Goal: Task Accomplishment & Management: Use online tool/utility

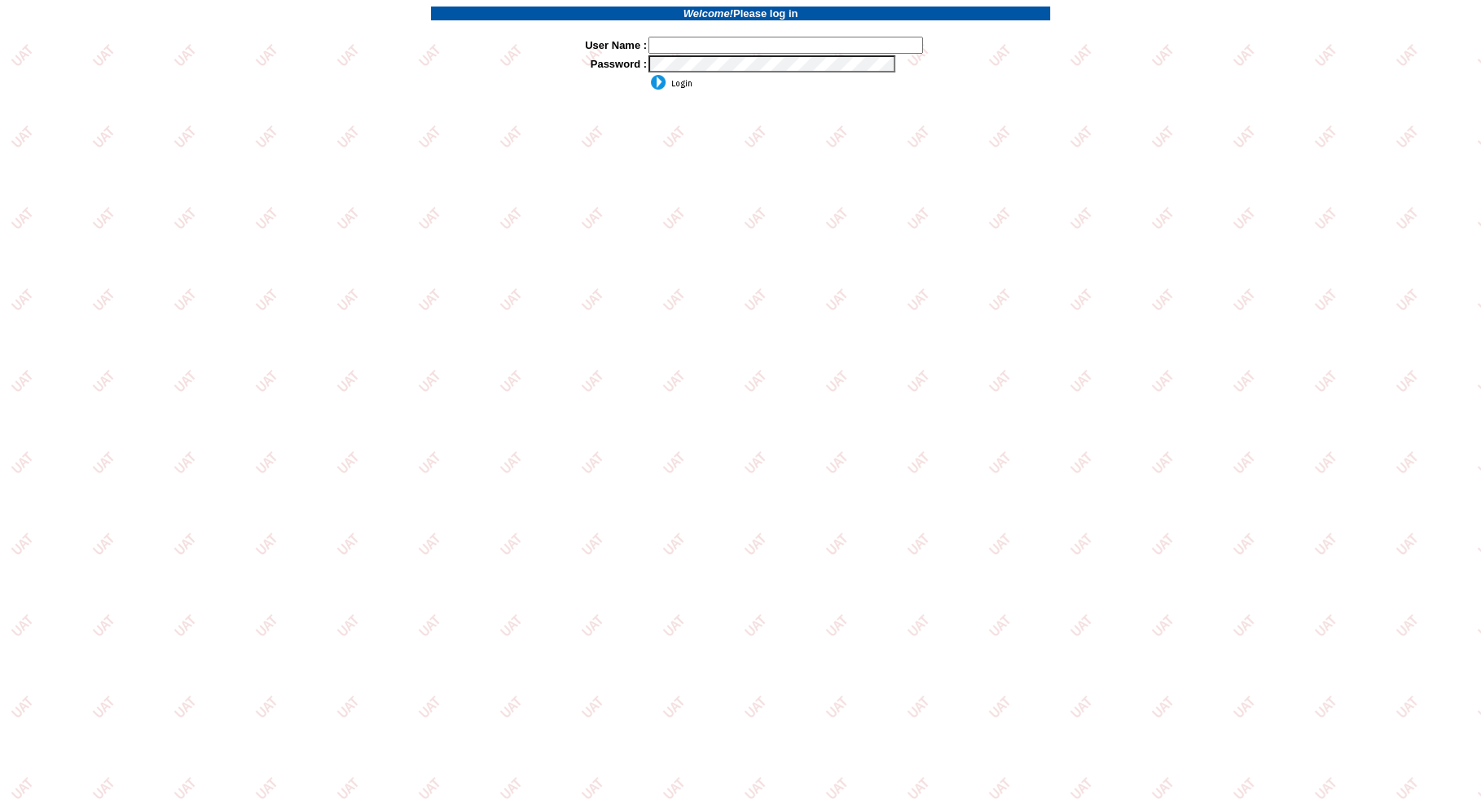
type input "jkrause"
click at [663, 83] on input "image" at bounding box center [670, 82] width 44 height 16
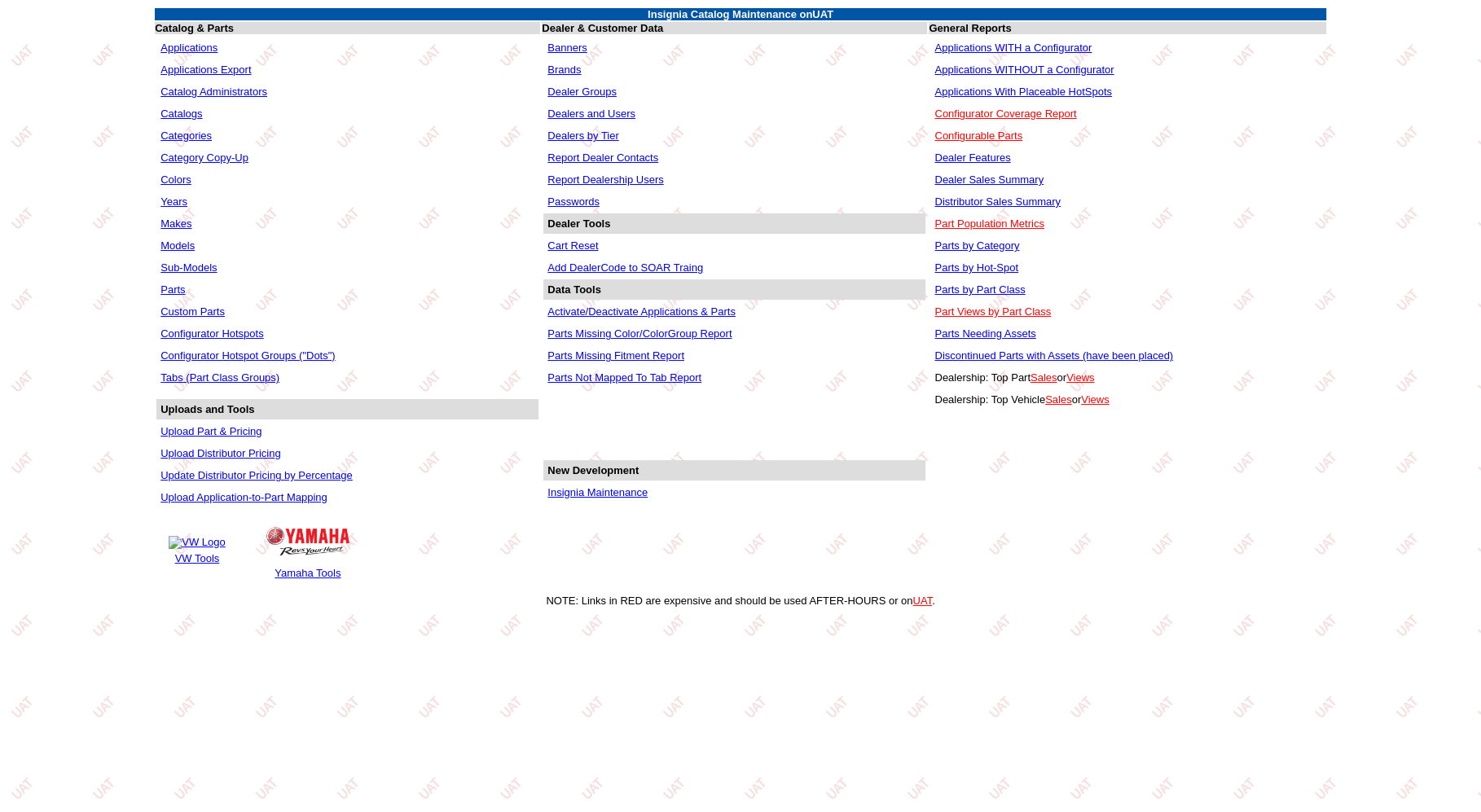
click at [1072, 69] on link "Applications WITHOUT a Configurator" at bounding box center [1024, 70] width 179 height 13
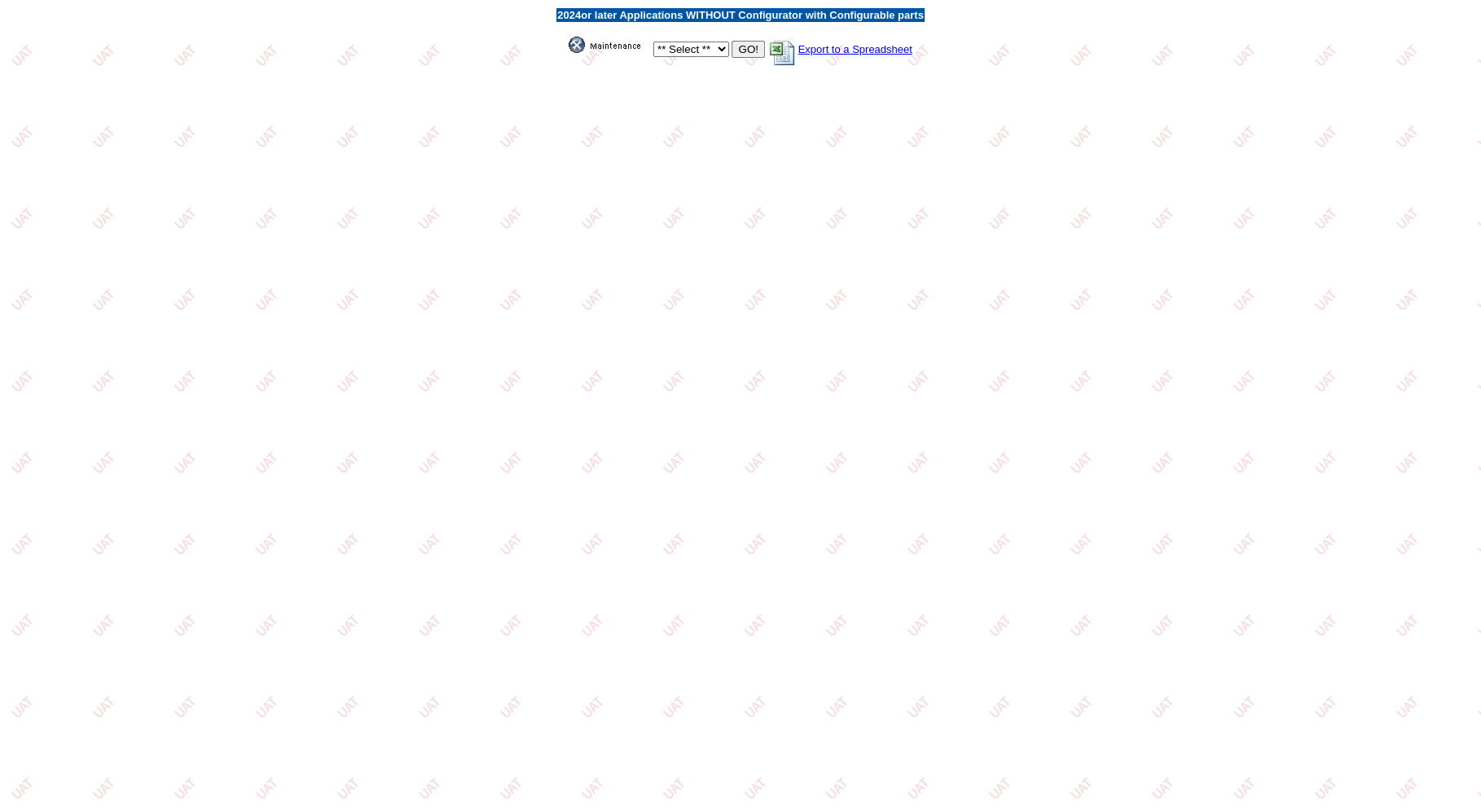
click at [556, 51] on td "** Select ** Acura Alfa Romeo Audi Bentley BMW DoubleTake Ford GM Honda Hyundai…" at bounding box center [740, 46] width 368 height 46
click at [570, 45] on img at bounding box center [610, 45] width 81 height 16
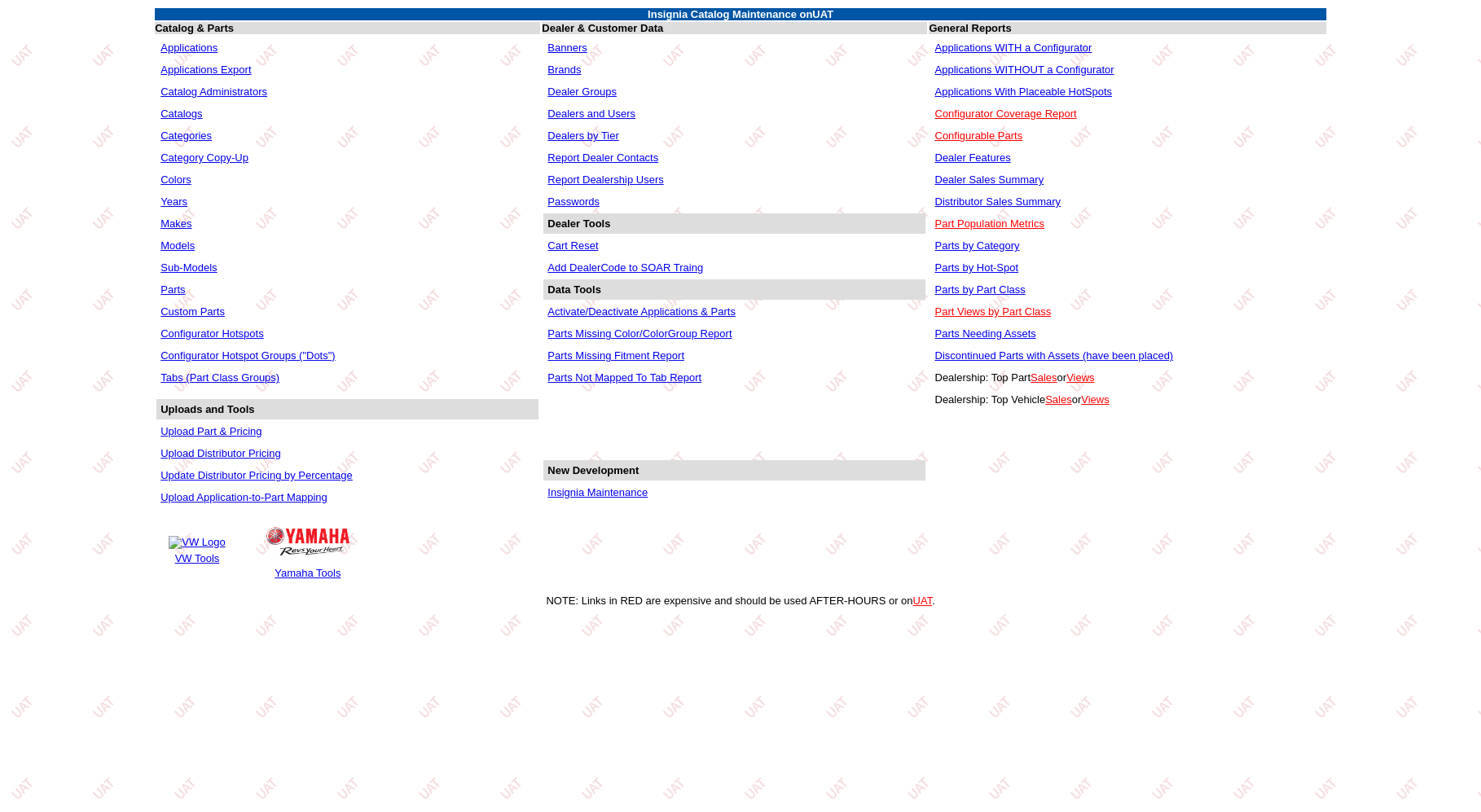
click at [585, 499] on td "Insignia Maintenance" at bounding box center [735, 492] width 382 height 21
click at [586, 494] on link "Insignia Maintenance" at bounding box center [597, 493] width 100 height 13
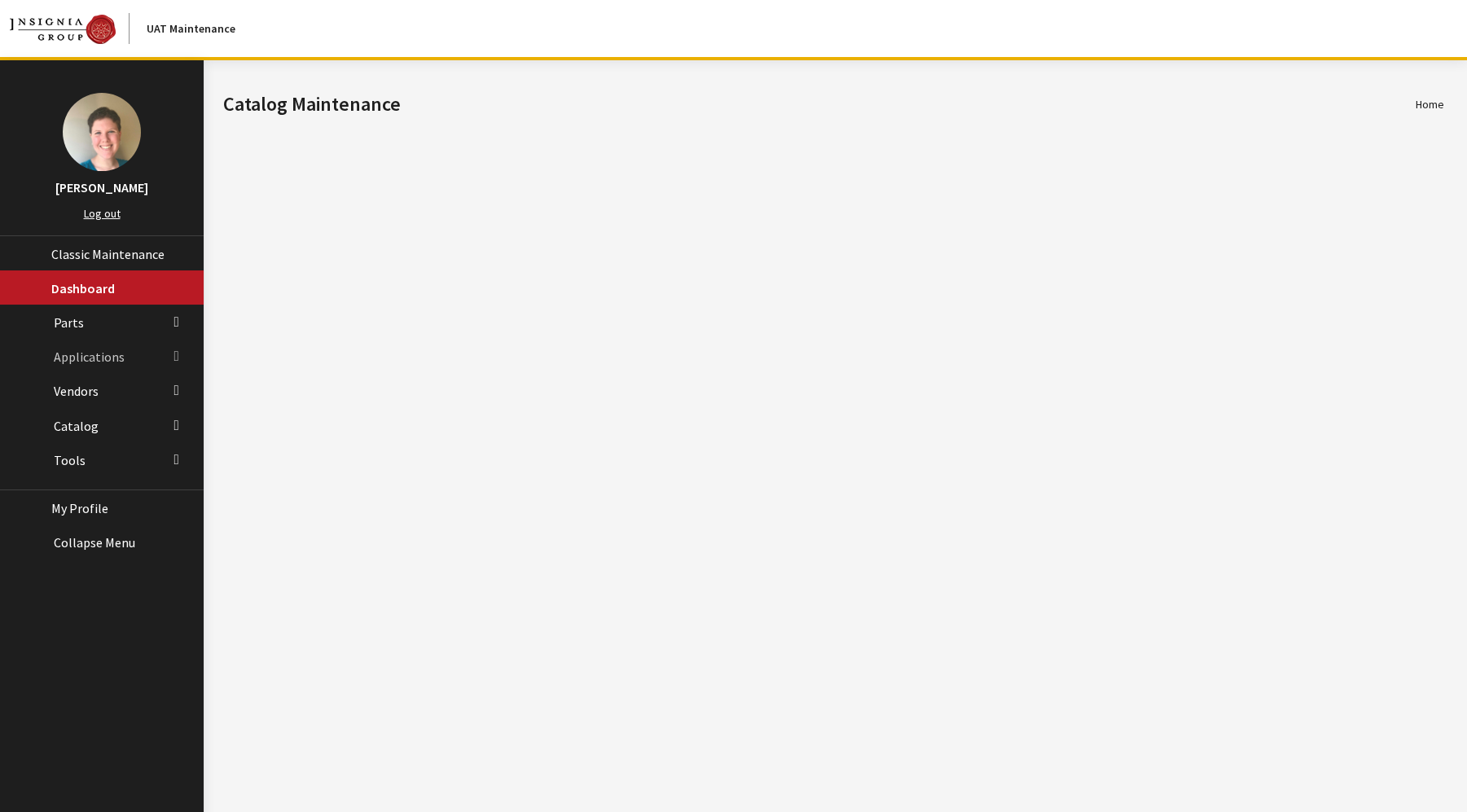
click at [93, 351] on span "Applications" at bounding box center [89, 356] width 71 height 16
click at [94, 415] on link "Application Search" at bounding box center [101, 419] width 203 height 30
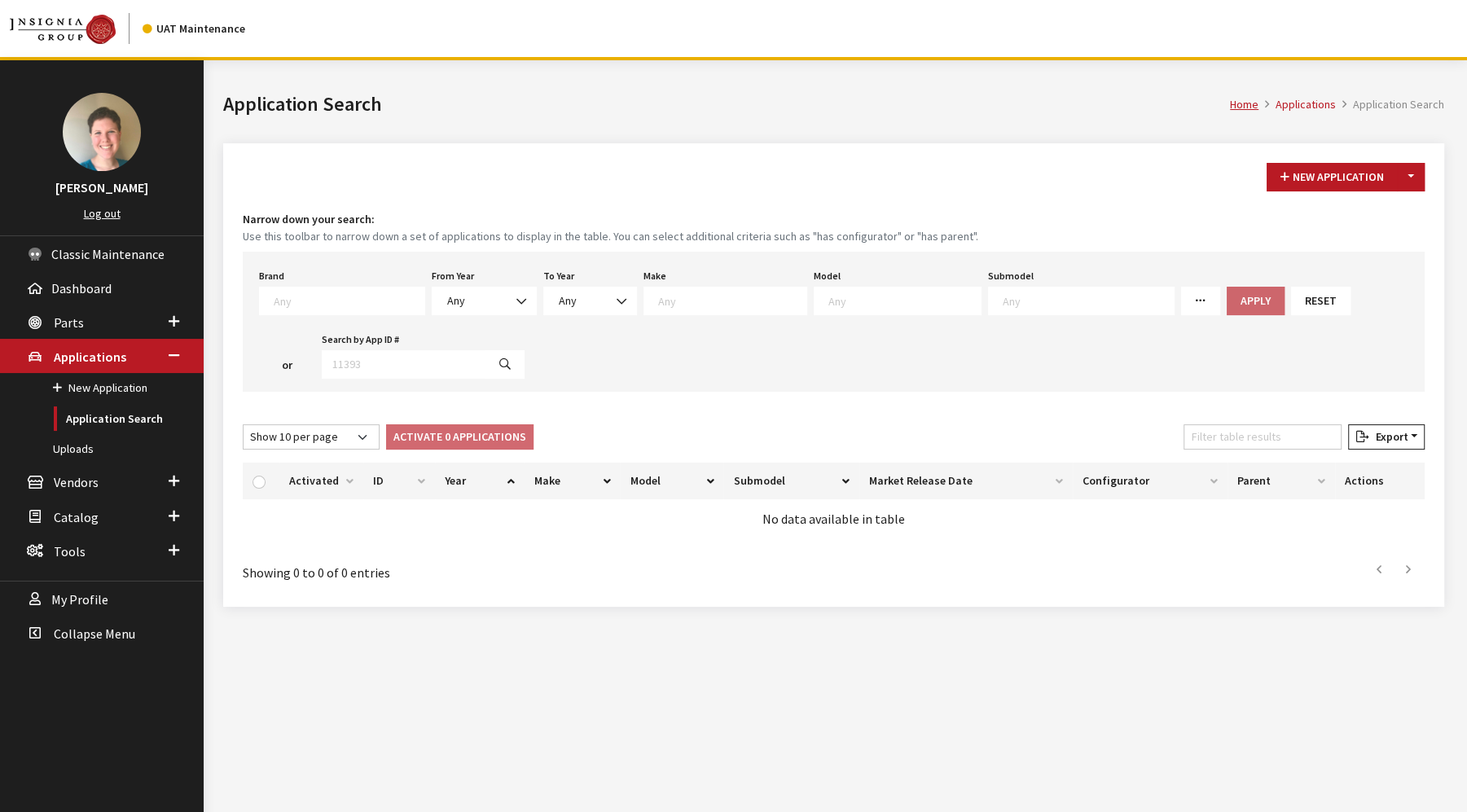
click at [345, 297] on textarea "Search" at bounding box center [349, 300] width 151 height 14
select select "58"
select select
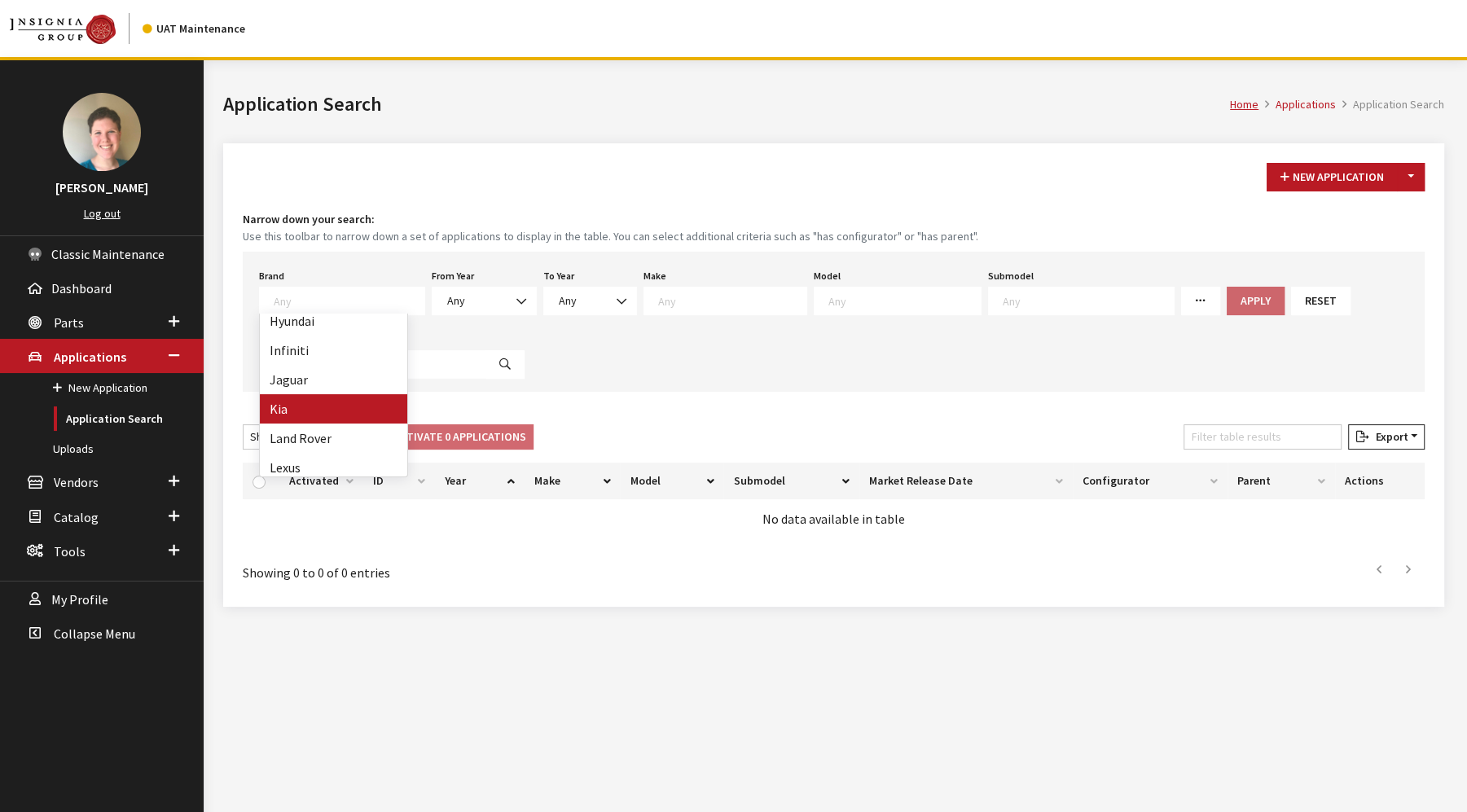
select select
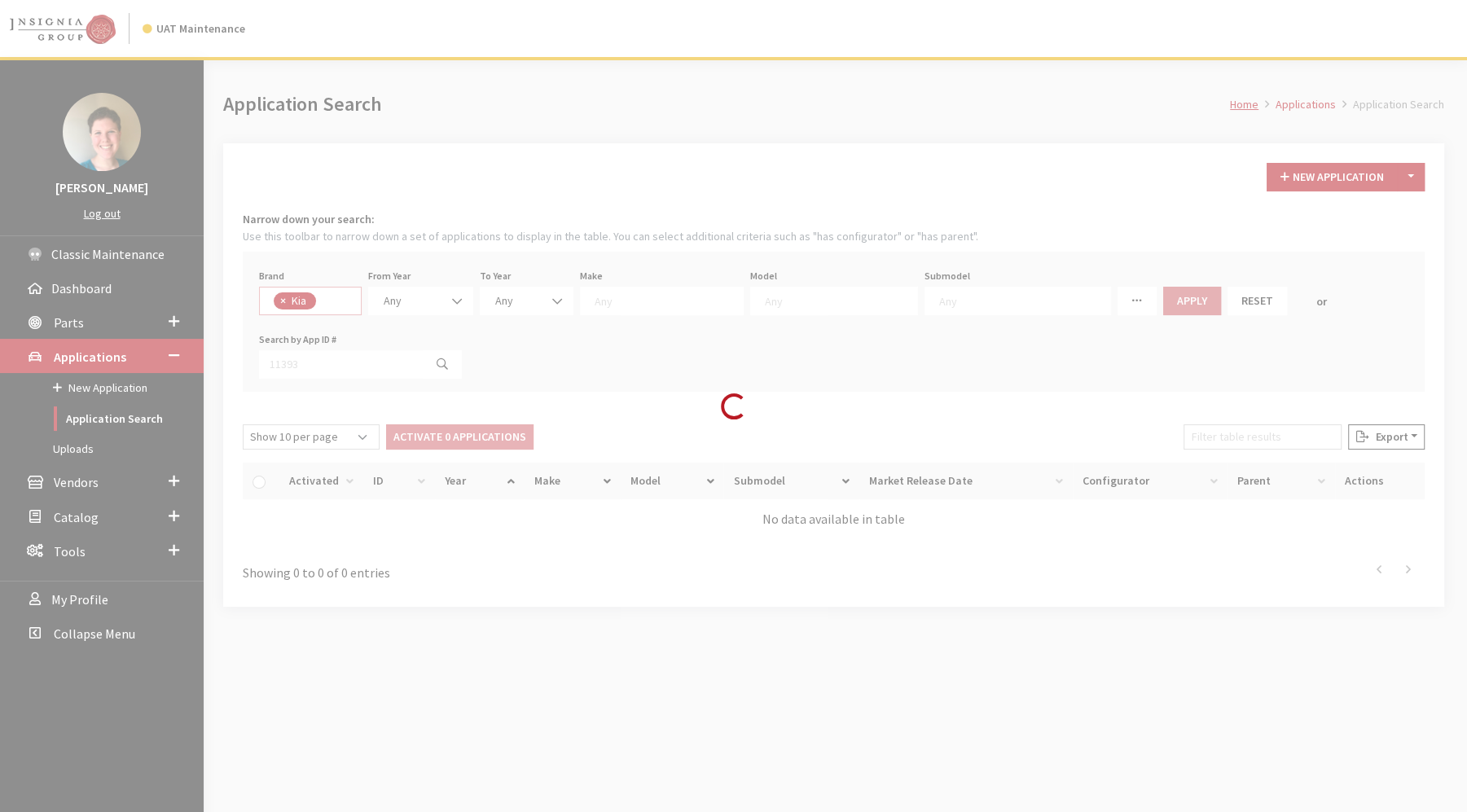
scroll to position [198, 0]
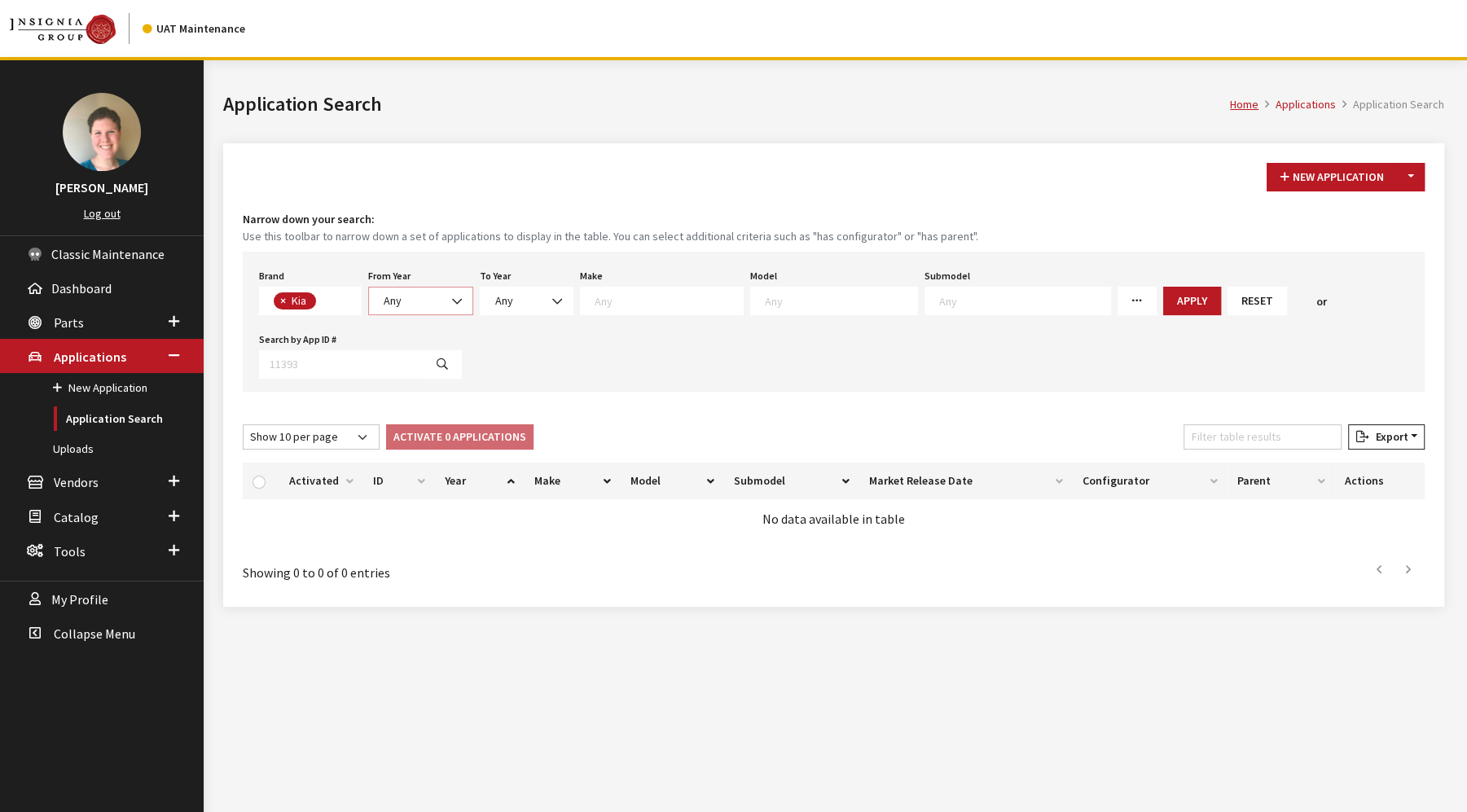
click at [452, 293] on b at bounding box center [452, 293] width 0 height 0
select select "2025"
select select
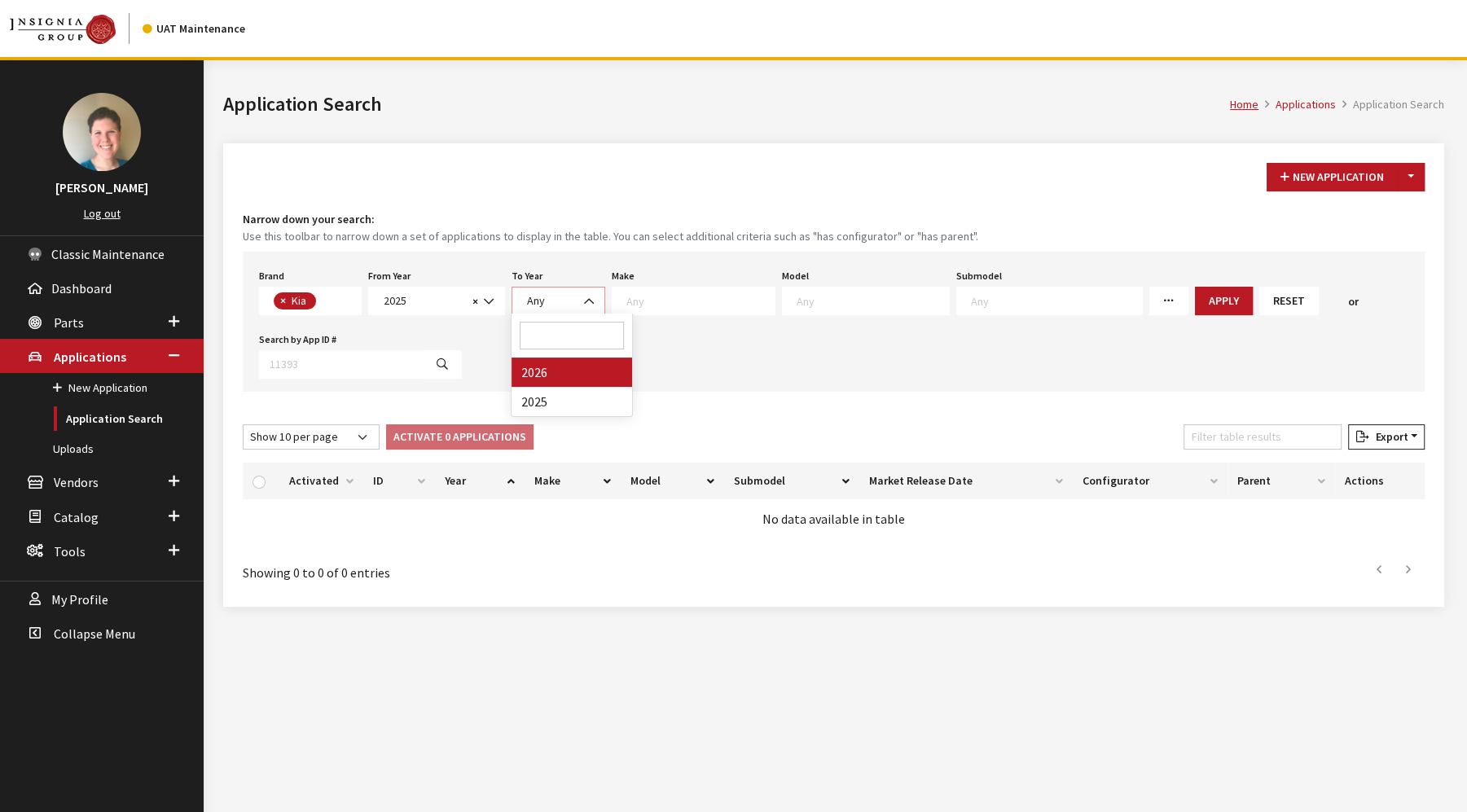
click at [561, 301] on span "Any" at bounding box center [558, 300] width 72 height 17
select select "2026"
select select
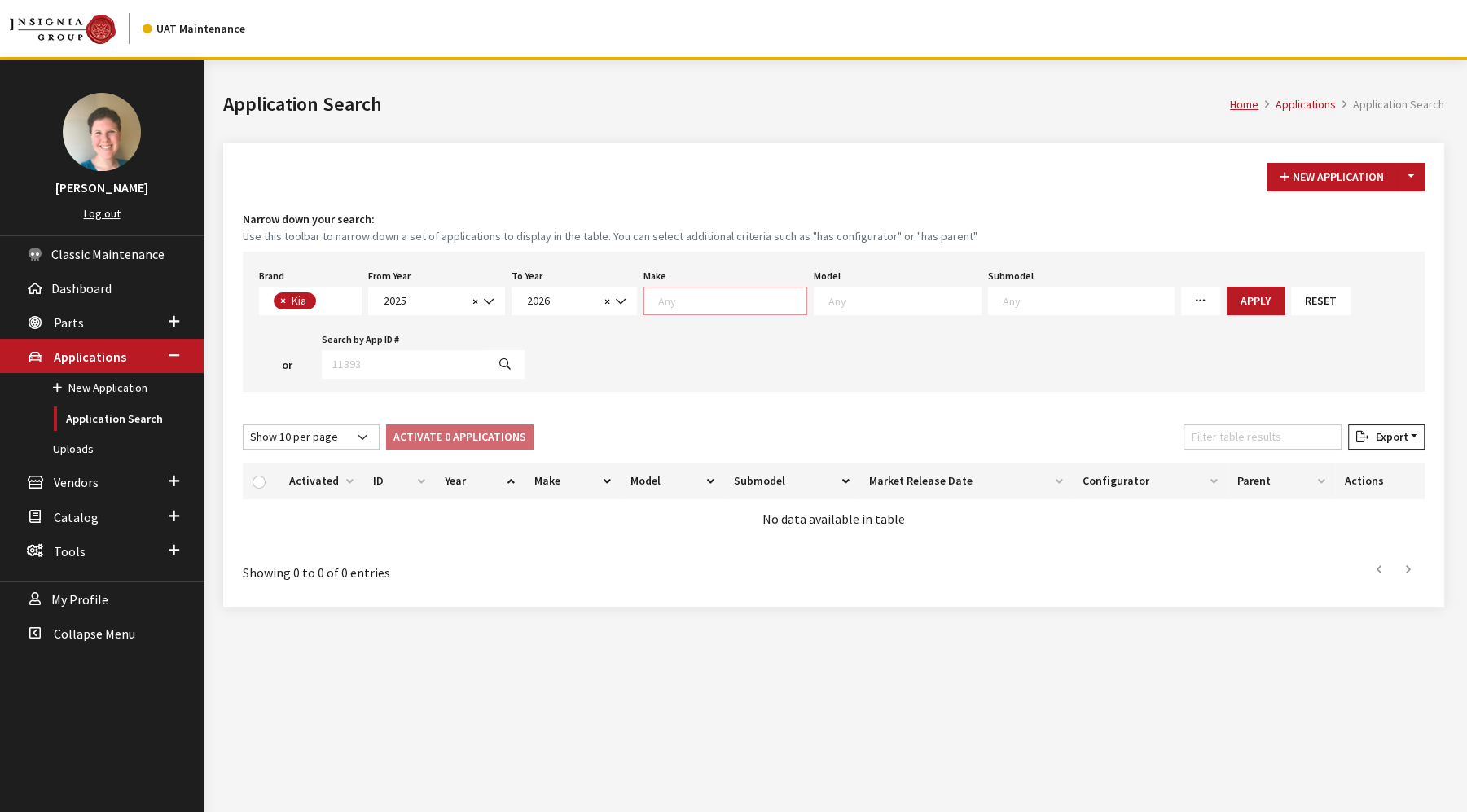
click at [672, 305] on textarea "Search" at bounding box center [733, 300] width 148 height 14
select select "31"
select select
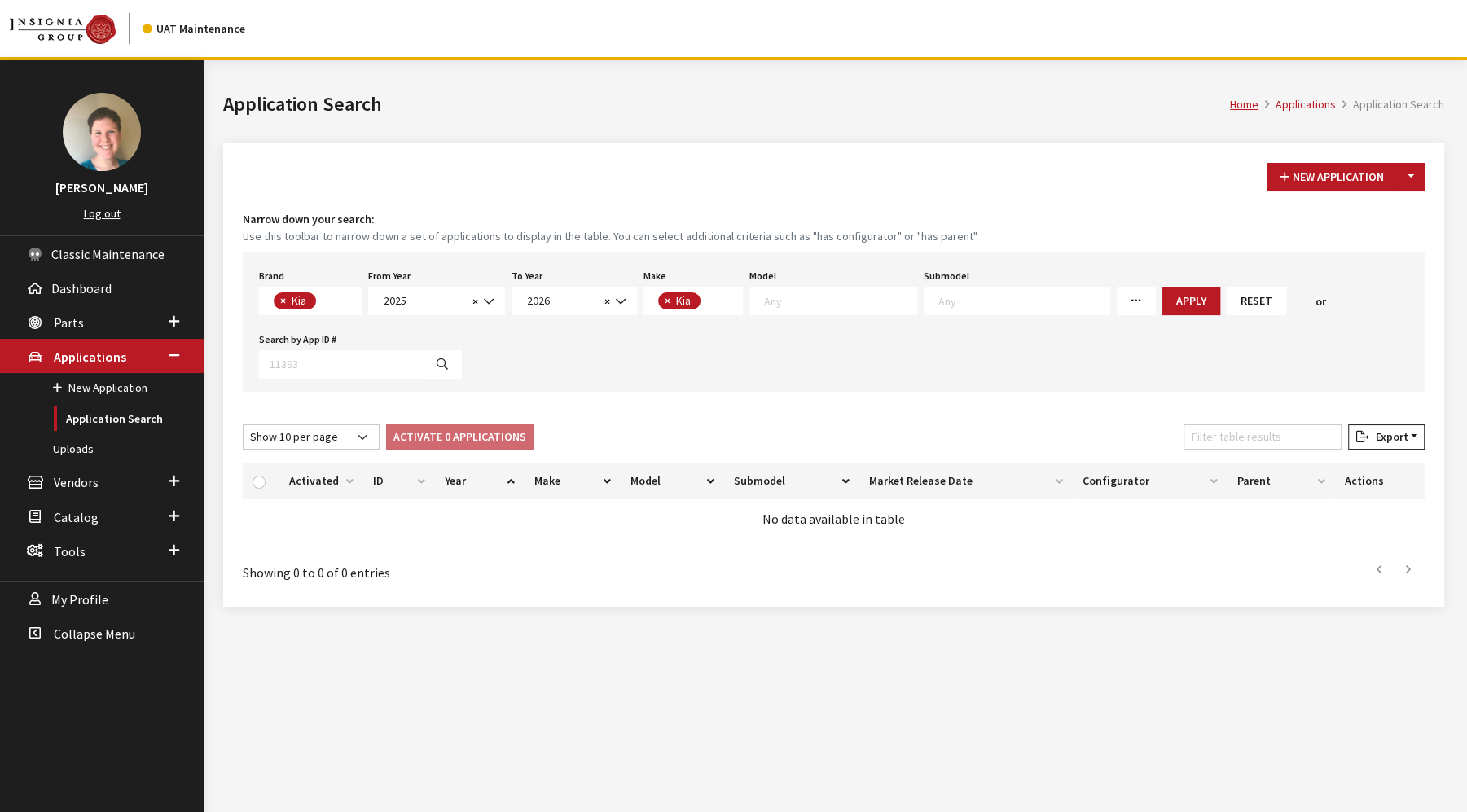
click at [821, 299] on textarea "Search" at bounding box center [840, 300] width 152 height 14
click at [1131, 300] on icon at bounding box center [1136, 301] width 12 height 12
click at [1123, 432] on input "Missing Configurators" at bounding box center [1130, 430] width 13 height 13
checkbox input "true"
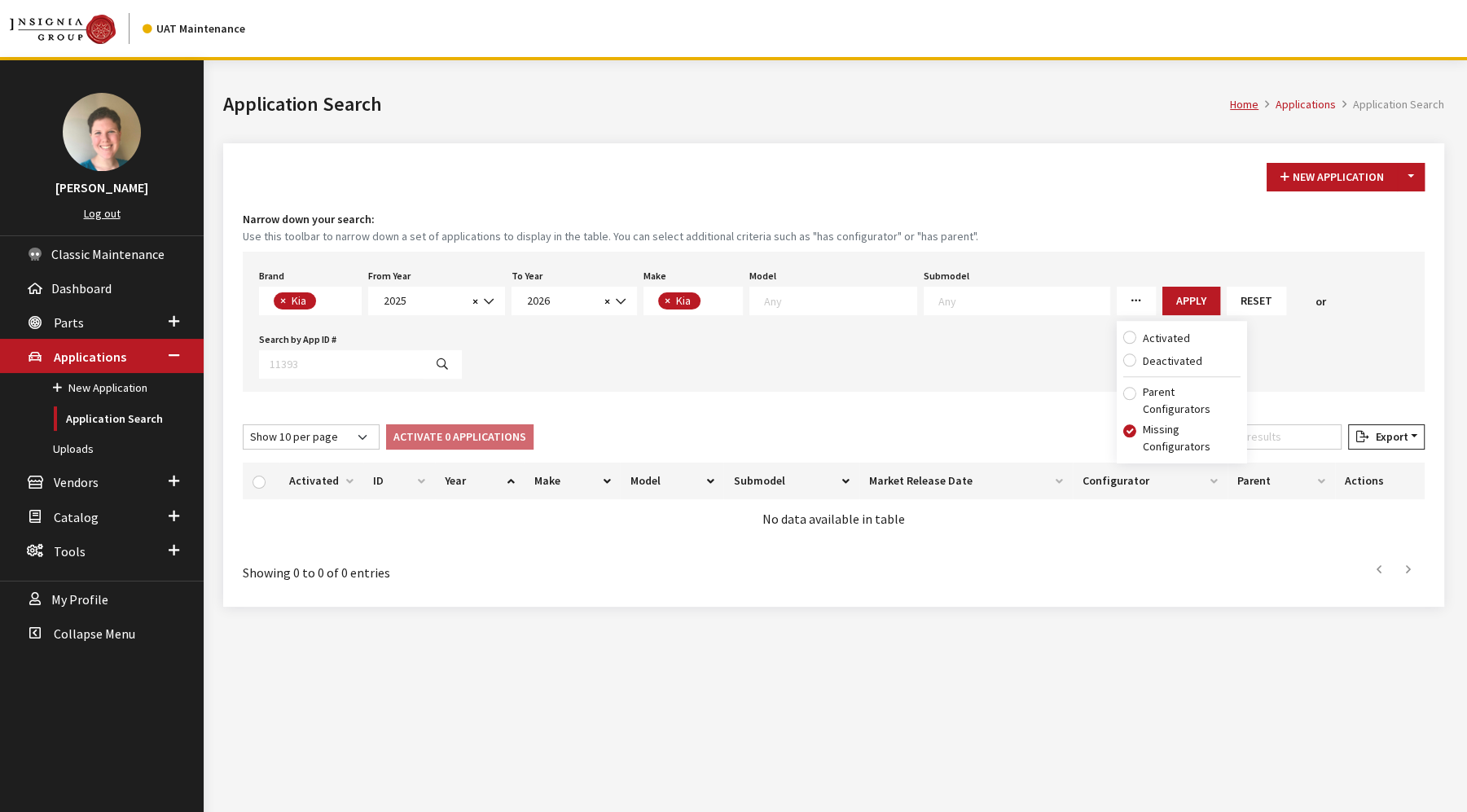
click at [997, 401] on div "New Application Toggle Dropdown New From Existing... Narrow down your search: U…" at bounding box center [834, 374] width 1221 height 463
click at [1162, 305] on button "Apply" at bounding box center [1191, 301] width 58 height 29
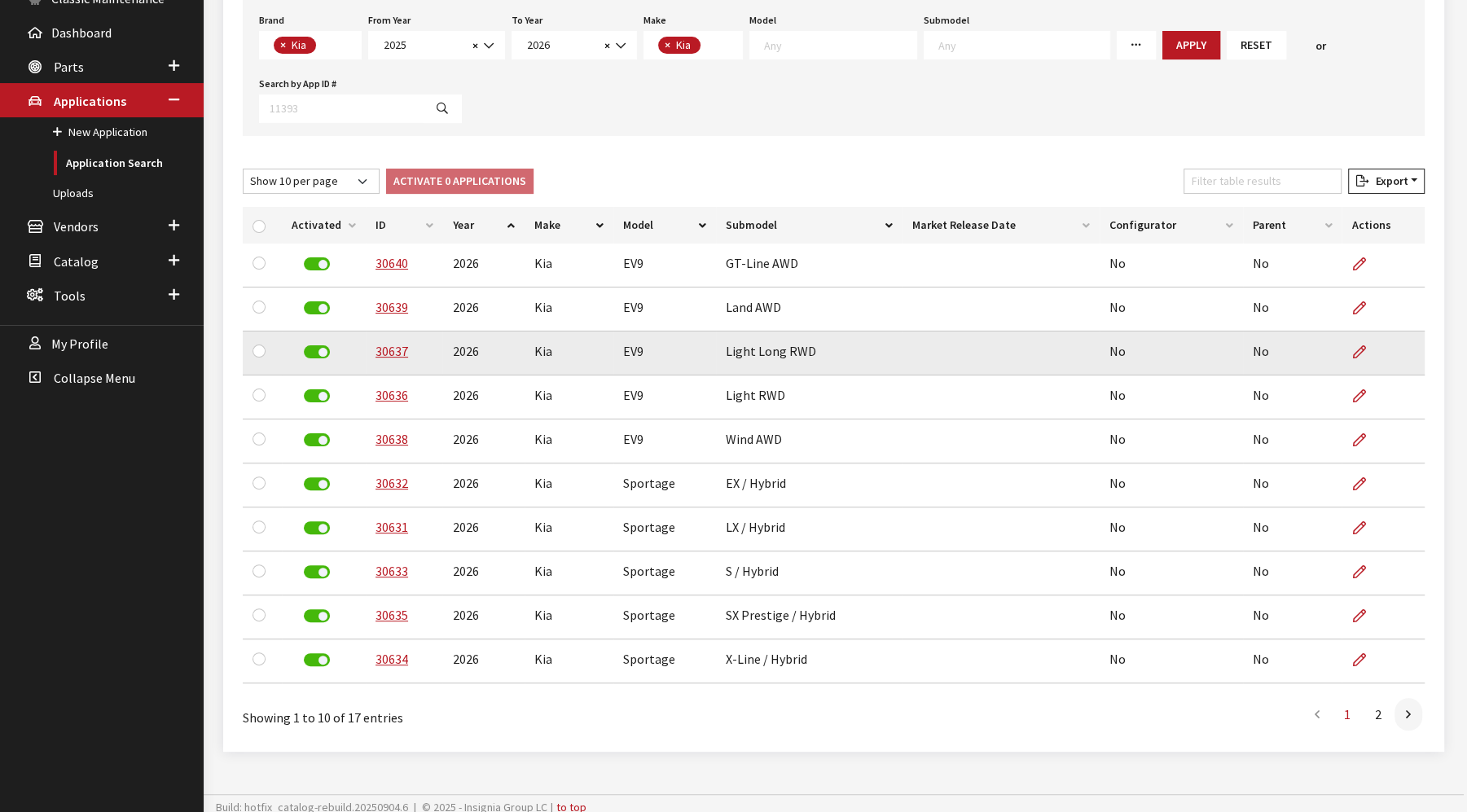
scroll to position [266, 0]
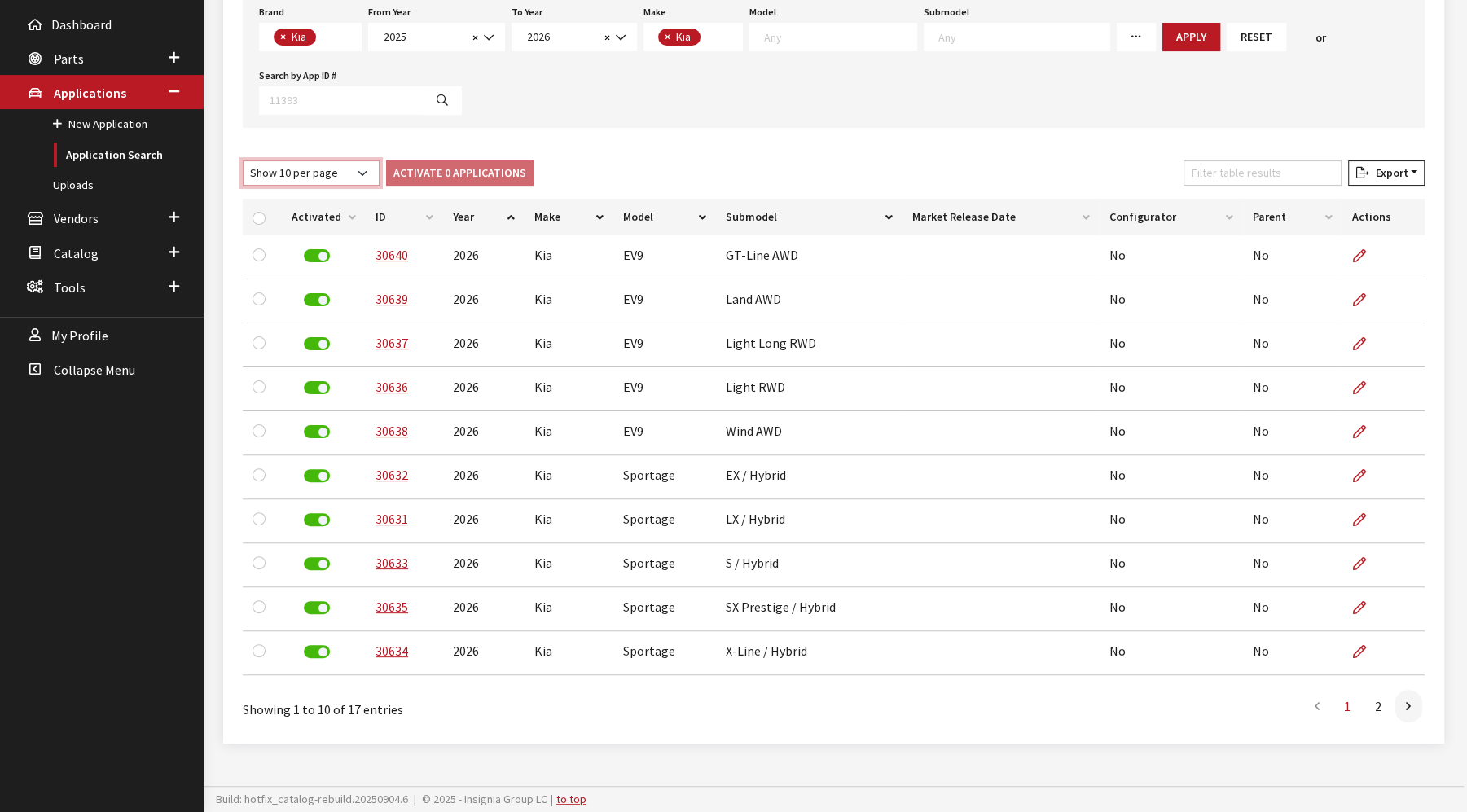
click at [338, 178] on select "Show 10 per page Show 25 per page Show 50 per page Show 100 per page Show 1000 …" at bounding box center [310, 173] width 137 height 25
select select "50"
click at [242, 160] on select "Show 10 per page Show 25 per page Show 50 per page Show 100 per page Show 1000 …" at bounding box center [310, 173] width 137 height 25
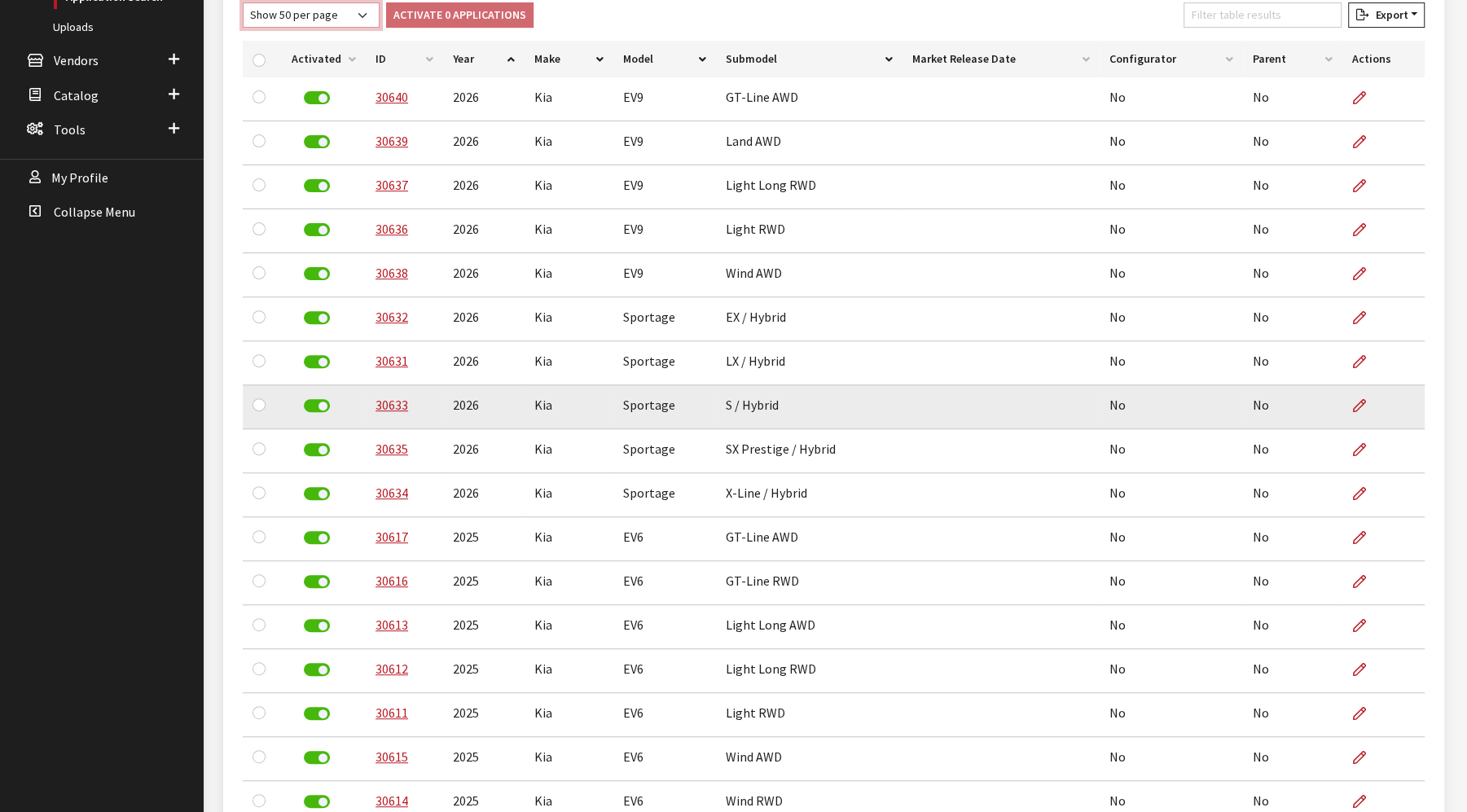
scroll to position [486, 0]
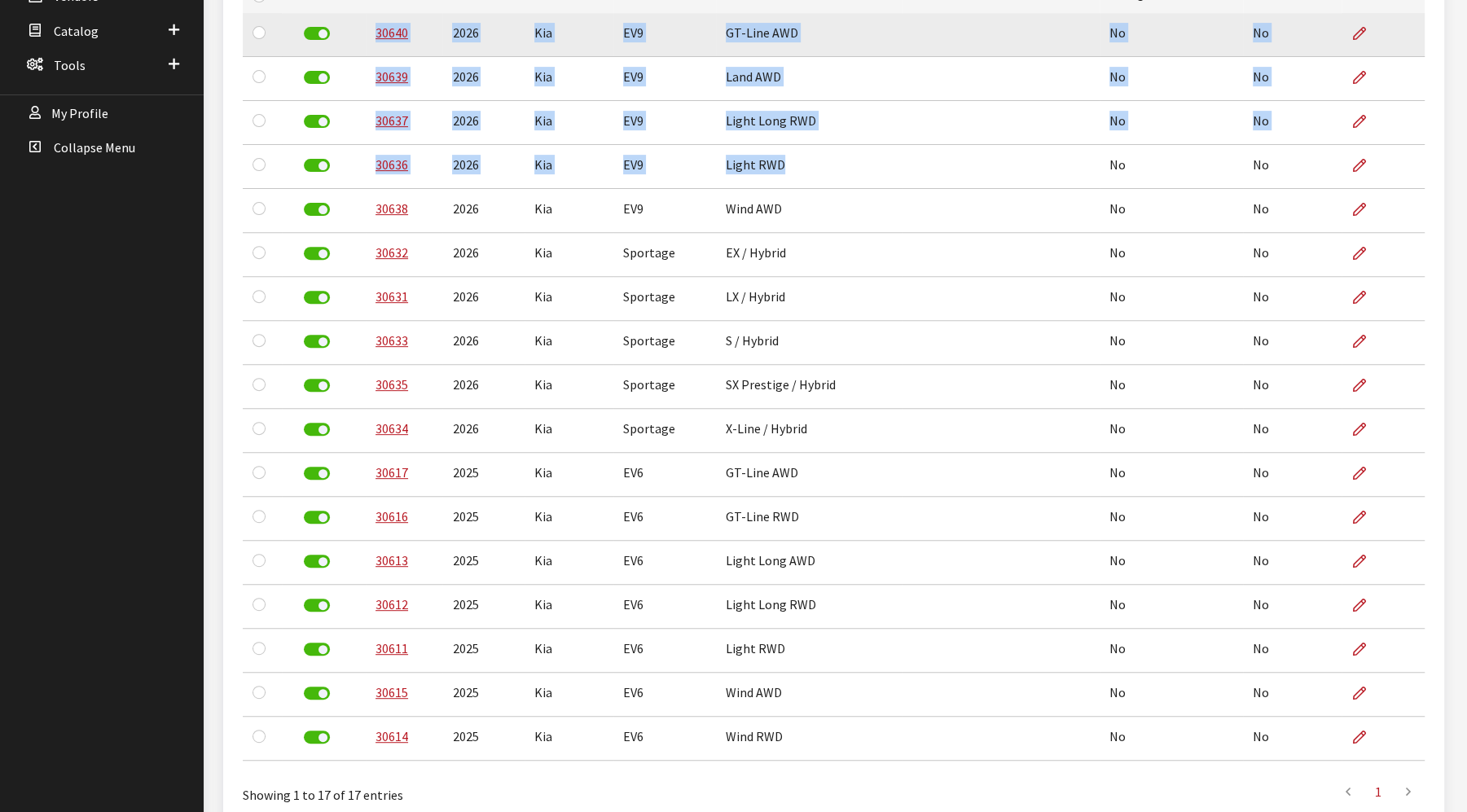
drag, startPoint x: 793, startPoint y: 173, endPoint x: 363, endPoint y: 36, distance: 451.3
click at [363, 36] on tbody "30640 2026 Kia EV9 GT-Line AWD No No 30639 2026 Kia EV9 Land AWD No No 30637 20…" at bounding box center [833, 386] width 1182 height 748
copy tbody "30640 2026 Kia EV9 GT-Line AWD No No 30639 2026 Kia EV9 Land AWD No No 30637 20…"
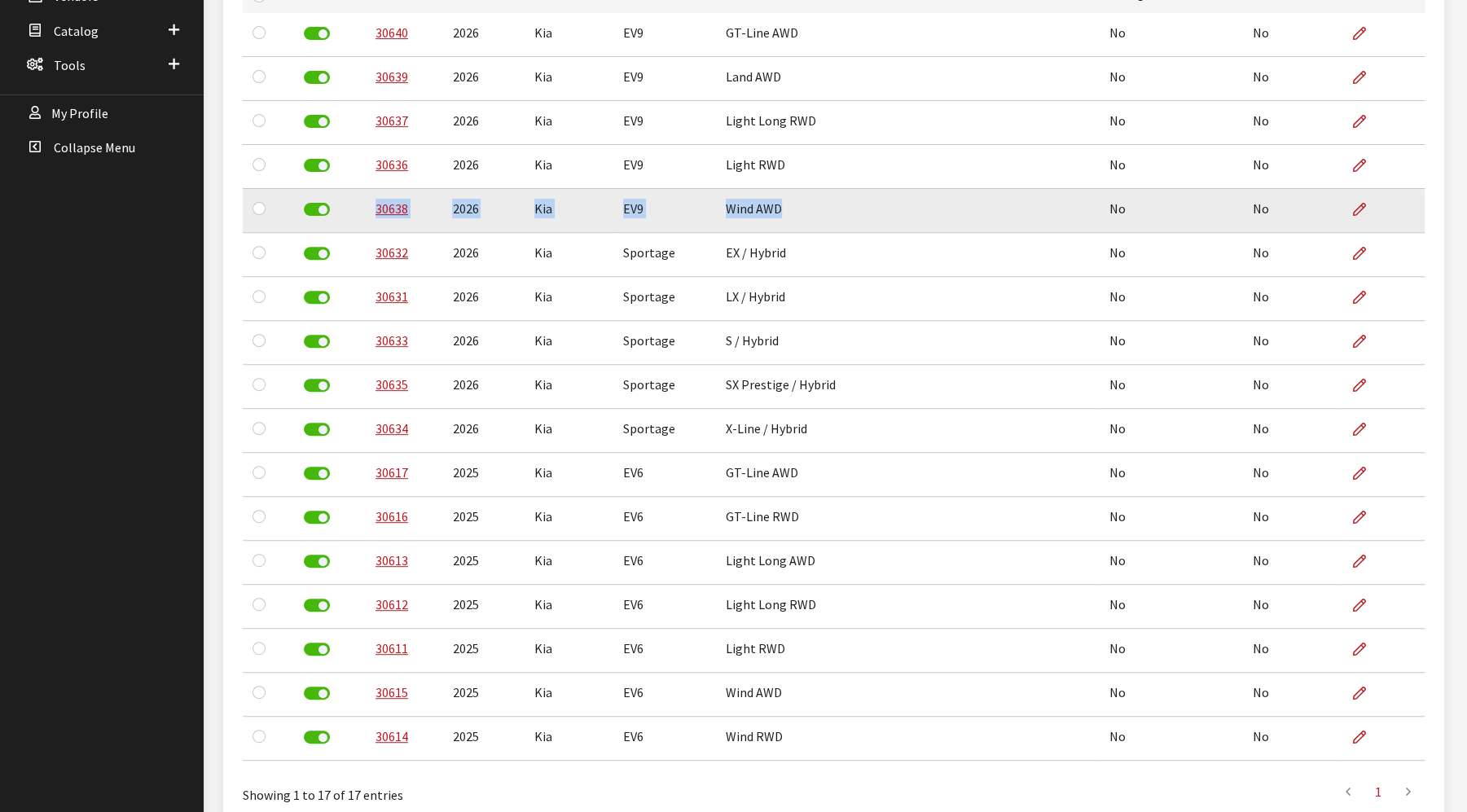
drag, startPoint x: 780, startPoint y: 210, endPoint x: 368, endPoint y: 222, distance: 412.2
click at [368, 222] on tr "30638 2026 Kia EV9 Wind AWD No No" at bounding box center [833, 211] width 1182 height 44
copy tr "30638 2026 Kia EV9 Wind AWD"
click at [857, 194] on td "Wind AWD" at bounding box center [809, 211] width 186 height 44
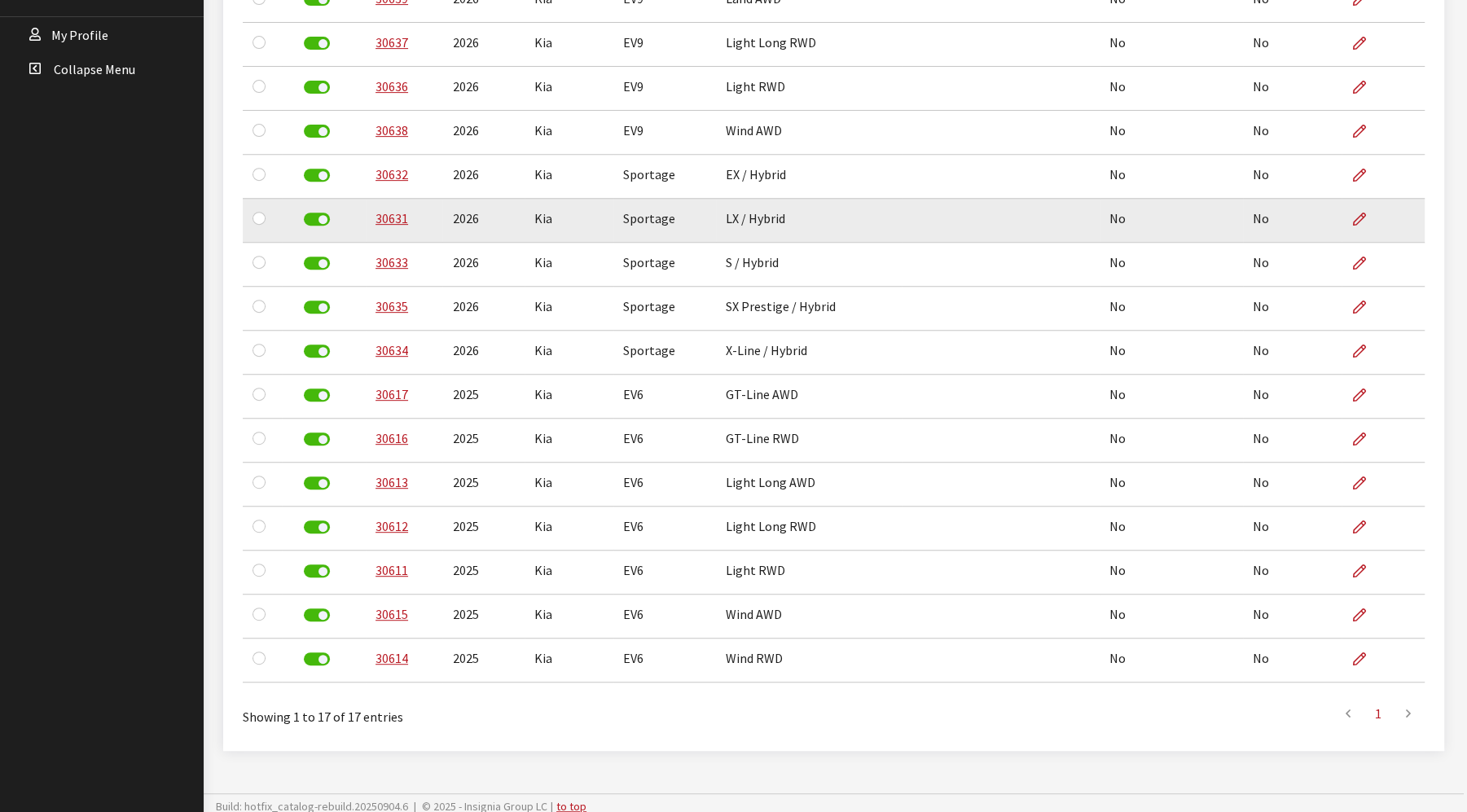
scroll to position [577, 0]
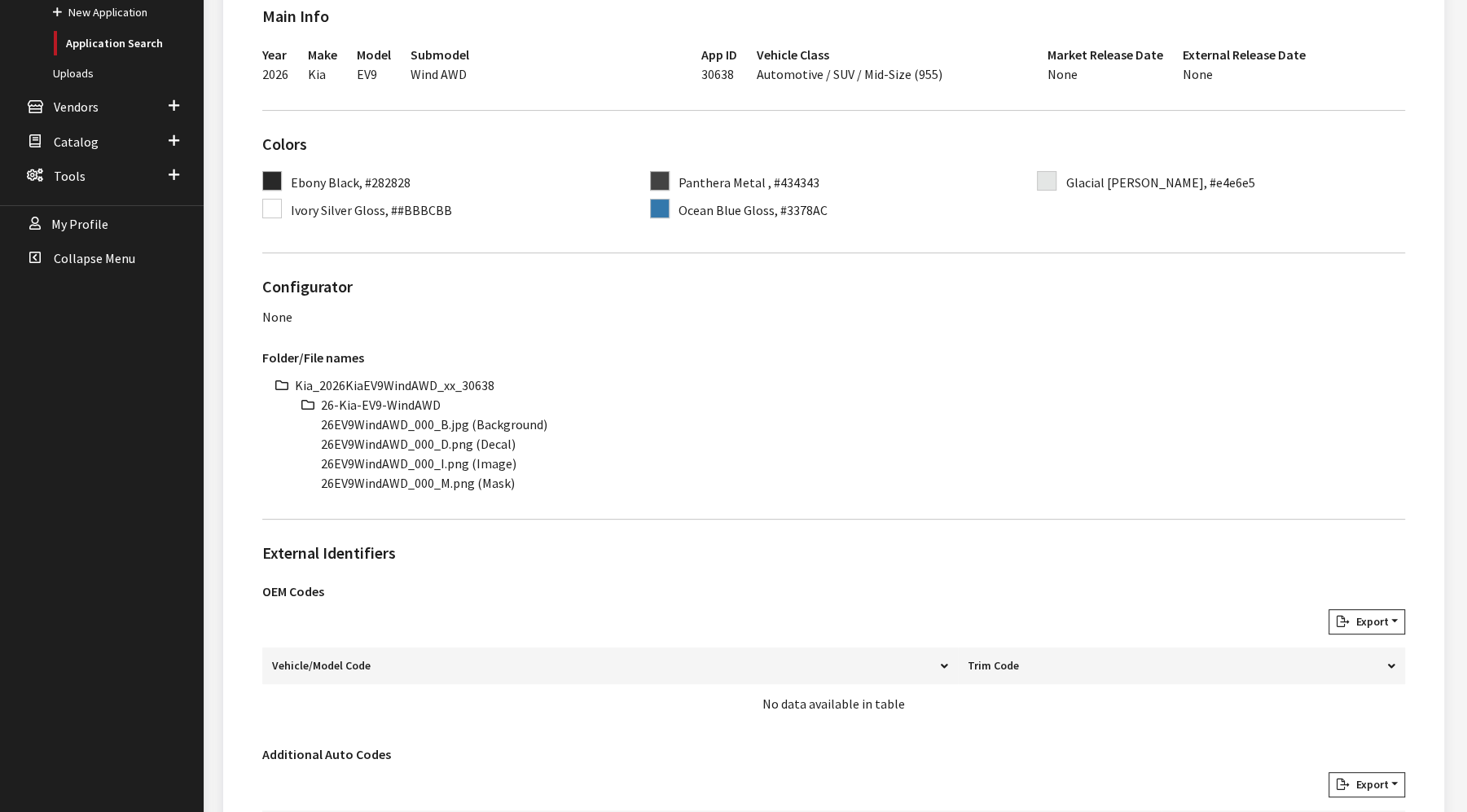
scroll to position [452, 0]
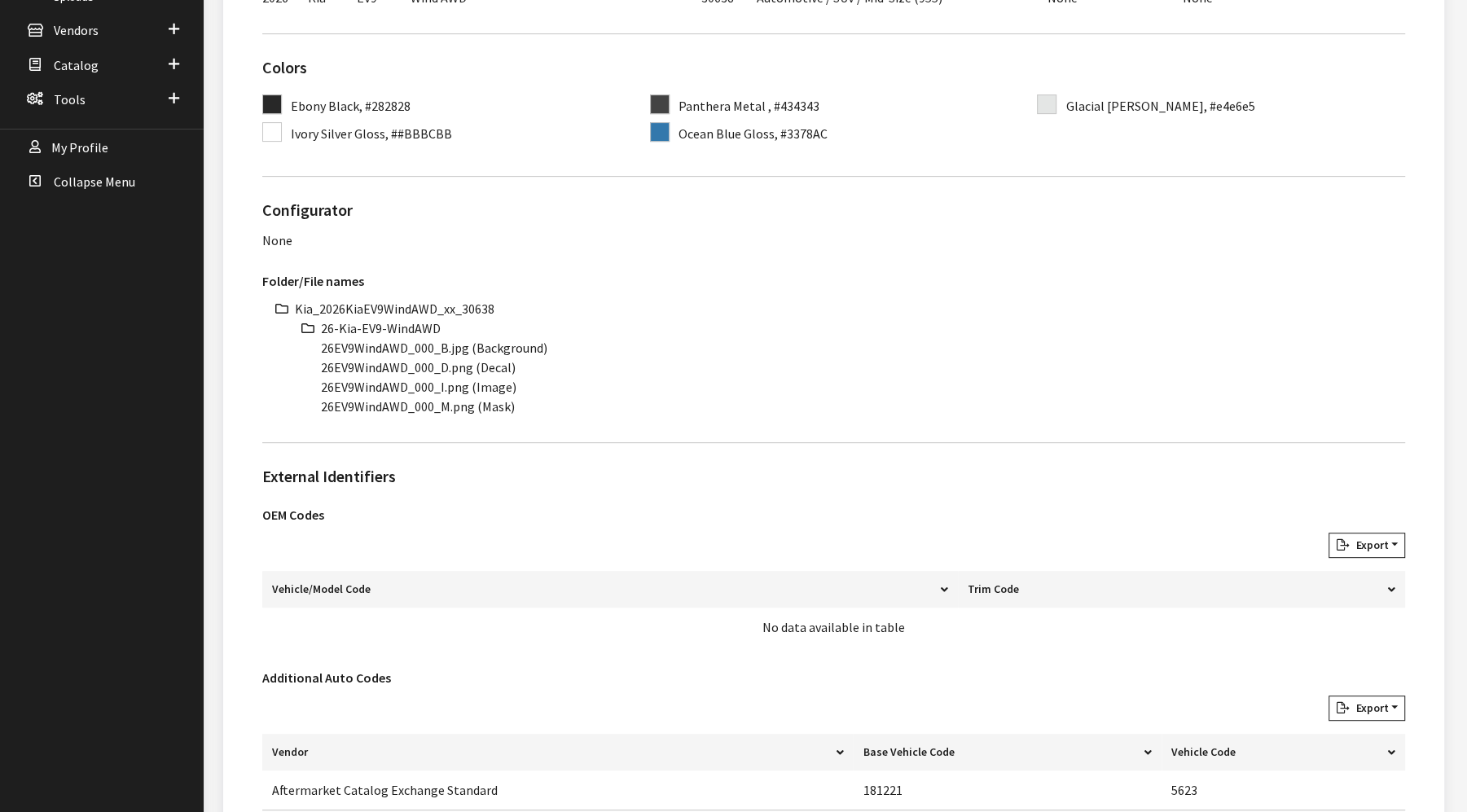
click at [421, 301] on li "Kia_2026KiaEV9WindAWD_xx_30638" at bounding box center [849, 308] width 1110 height 20
copy li "Kia_2026KiaEV9WindAWD_xx_30638"
click at [364, 326] on li "26-Kia-EV9-WindAWD" at bounding box center [863, 328] width 1084 height 20
click at [365, 326] on li "26-Kia-EV9-WindAWD" at bounding box center [863, 328] width 1084 height 20
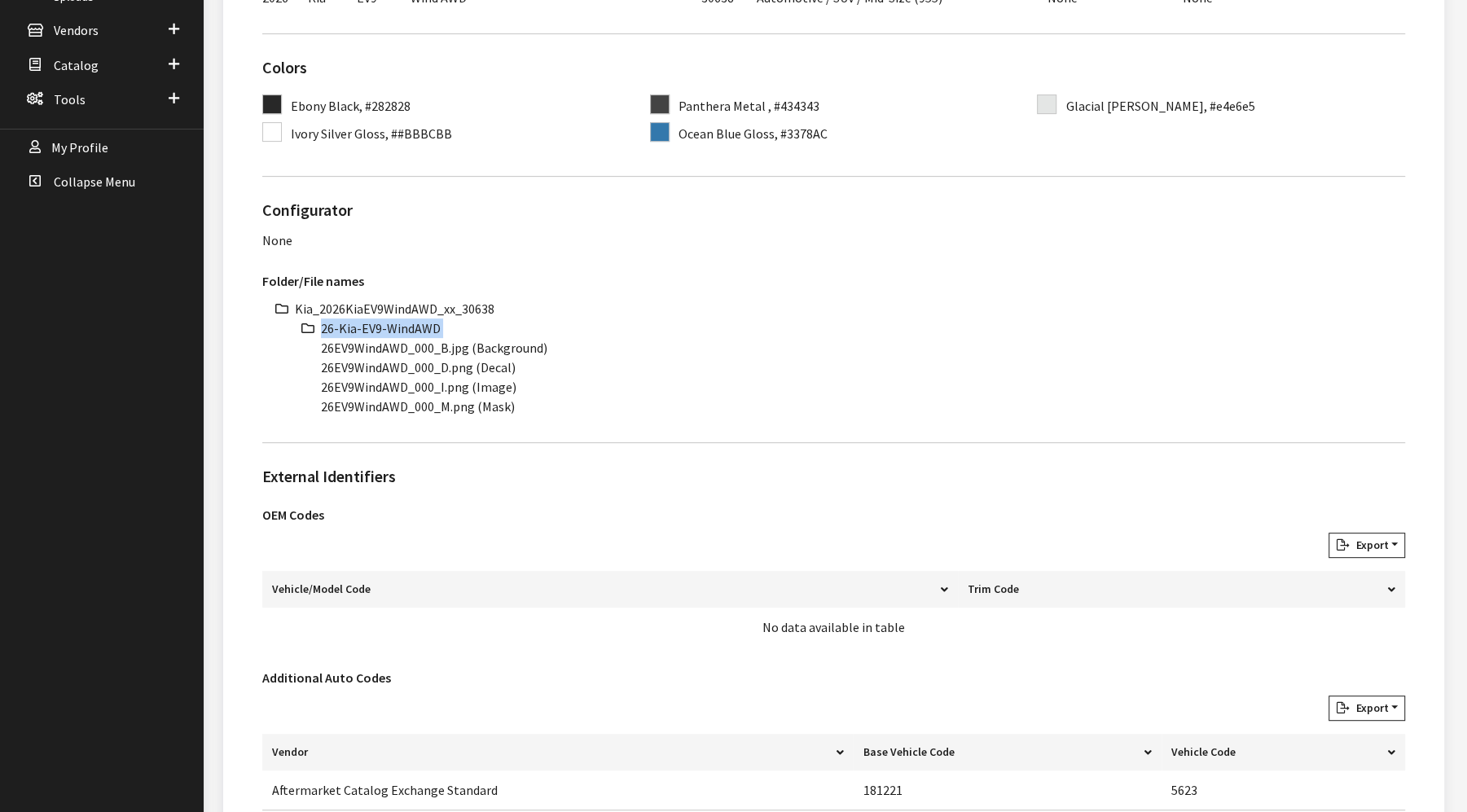
click at [366, 326] on li "26-Kia-EV9-WindAWD" at bounding box center [863, 328] width 1084 height 20
copy ul "26-Kia-EV9-WindAWD"
drag, startPoint x: 403, startPoint y: 343, endPoint x: 310, endPoint y: 345, distance: 93.0
click at [310, 345] on ul "Kia_2026KiaEV9WindAWD_xx_30638 26-Kia-EV9-WindAWD 26EV9WindAWD_000_B.jpg (Backg…" at bounding box center [849, 357] width 1110 height 118
copy li "26EV9WindAWD"
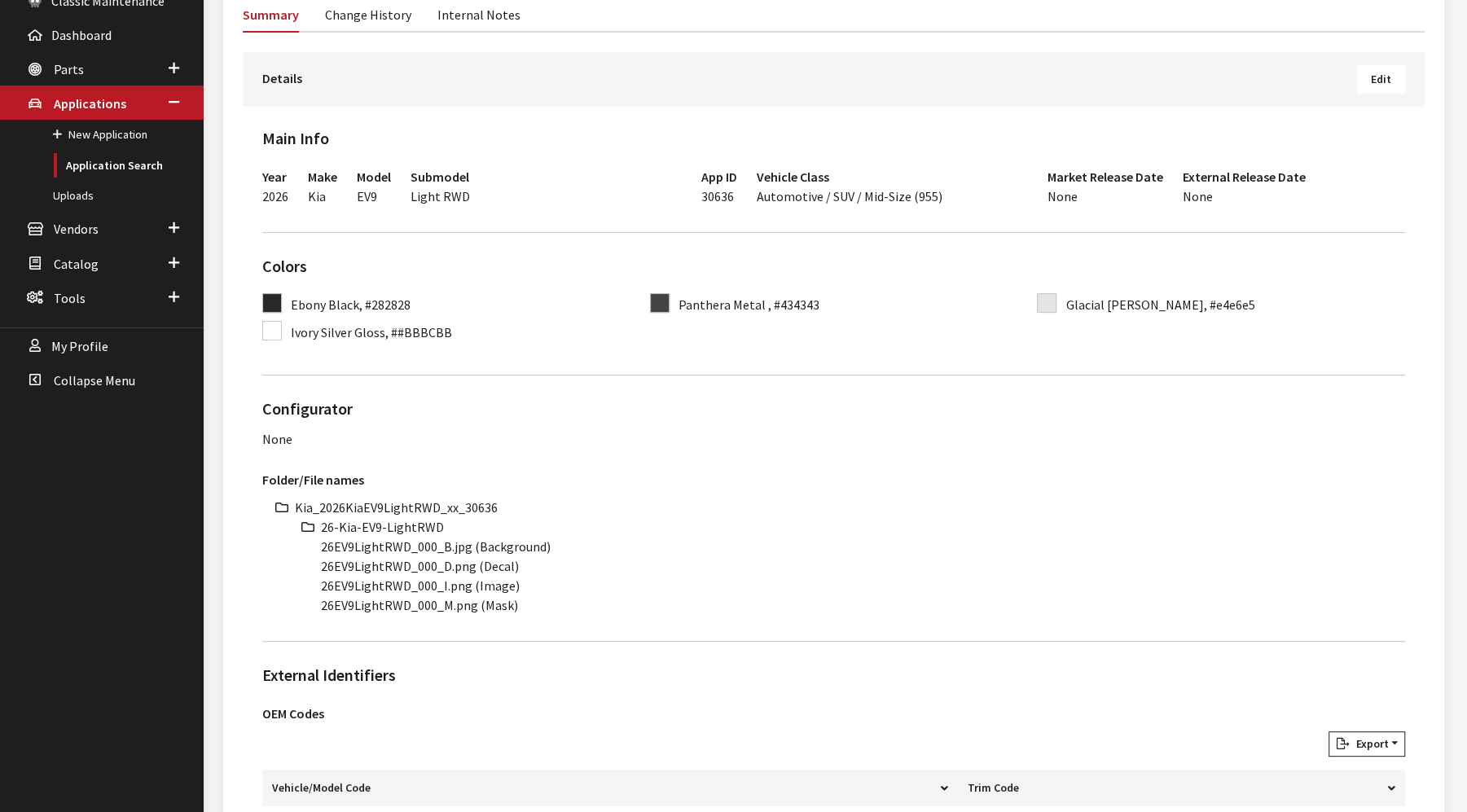
scroll to position [362, 0]
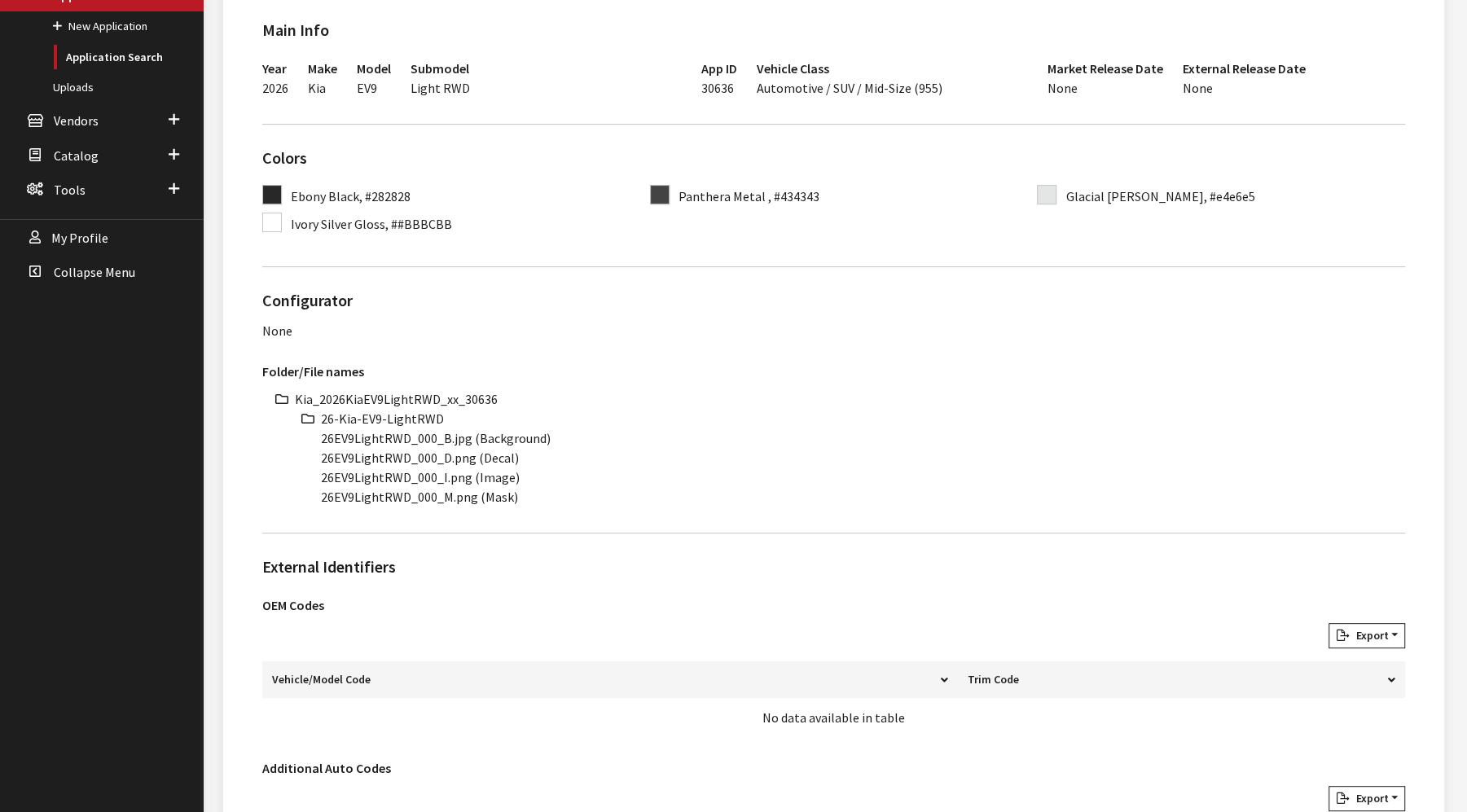
click at [412, 405] on li "Kia_2026KiaEV9LightRWD_xx_30636" at bounding box center [849, 399] width 1110 height 20
click at [413, 401] on li "Kia_2026KiaEV9LightRWD_xx_30636" at bounding box center [849, 399] width 1110 height 20
click at [413, 396] on li "Kia_2026KiaEV9LightRWD_xx_30636" at bounding box center [849, 399] width 1110 height 20
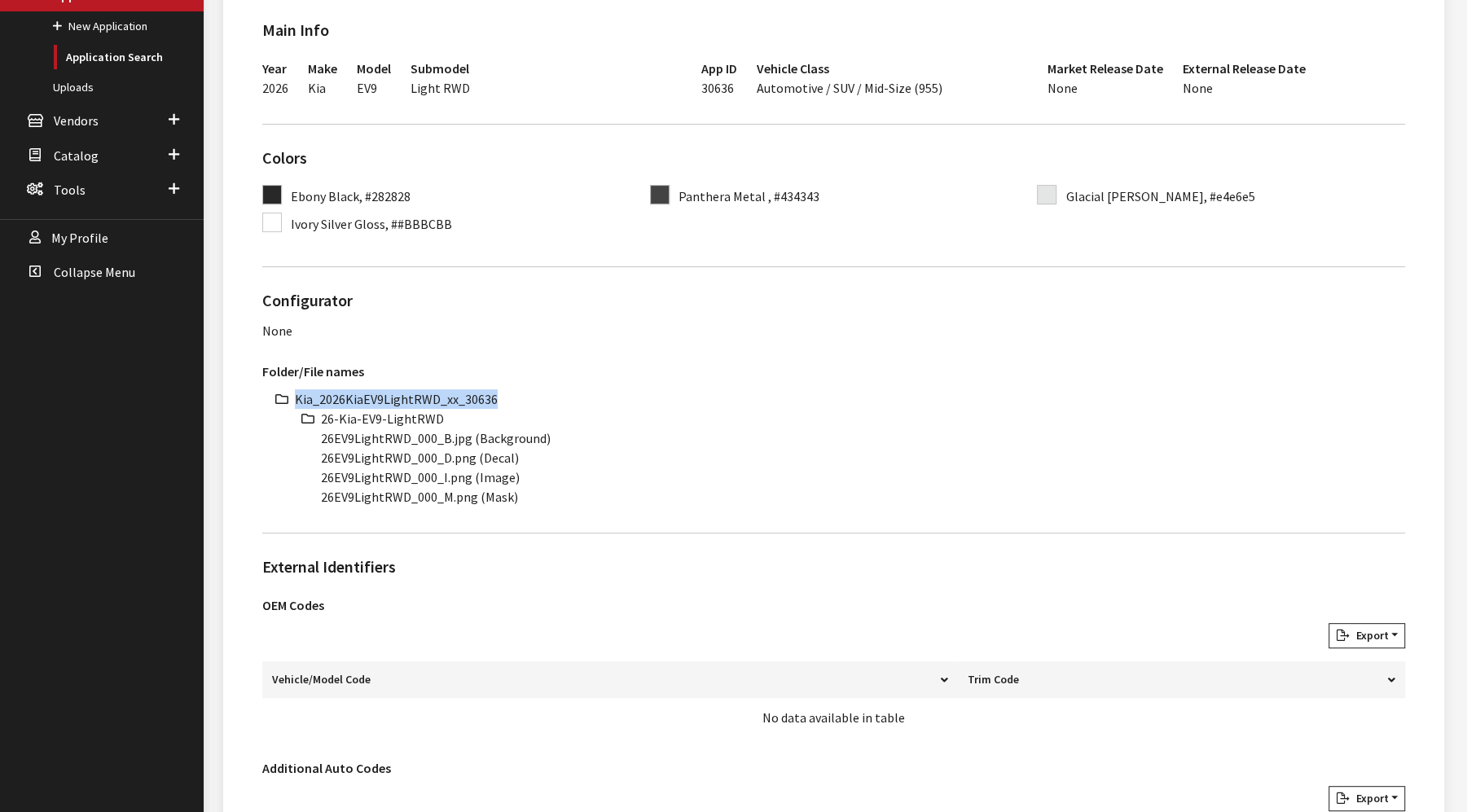
copy ul "Kia_2026KiaEV9LightRWD_xx_30636"
click at [423, 410] on li "26-Kia-EV9-LightRWD" at bounding box center [863, 419] width 1084 height 20
copy ul "26-Kia-EV9-LightRWD"
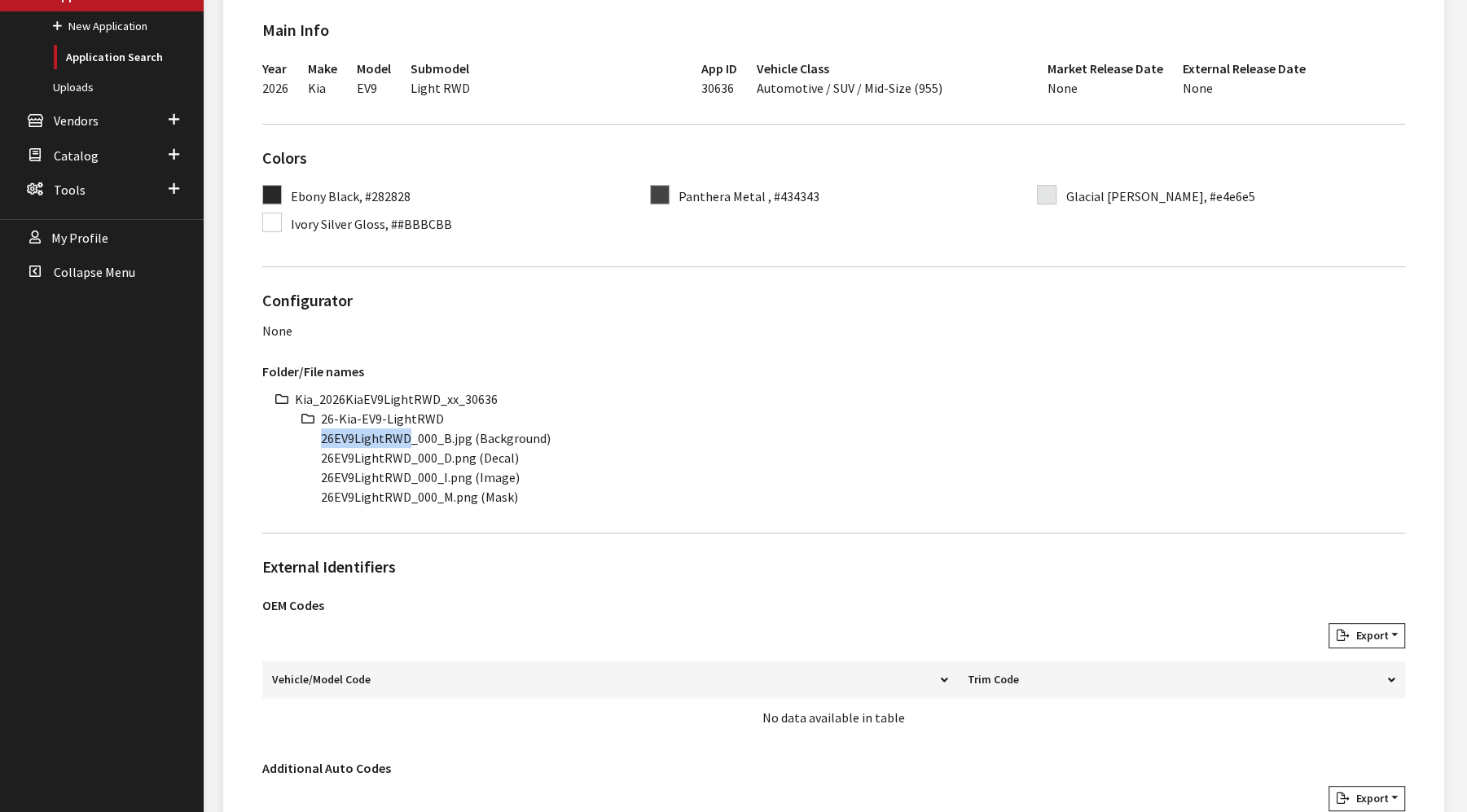
drag, startPoint x: 407, startPoint y: 439, endPoint x: 308, endPoint y: 436, distance: 99.0
click at [286, 436] on div "Kia_2026KiaEV9LightRWD_xx_30636 26-Kia-EV9-LightRWD 26EV9LightRWD_000_B.jpg (Ba…" at bounding box center [833, 448] width 1142 height 118
copy li "26EV9LightRWD"
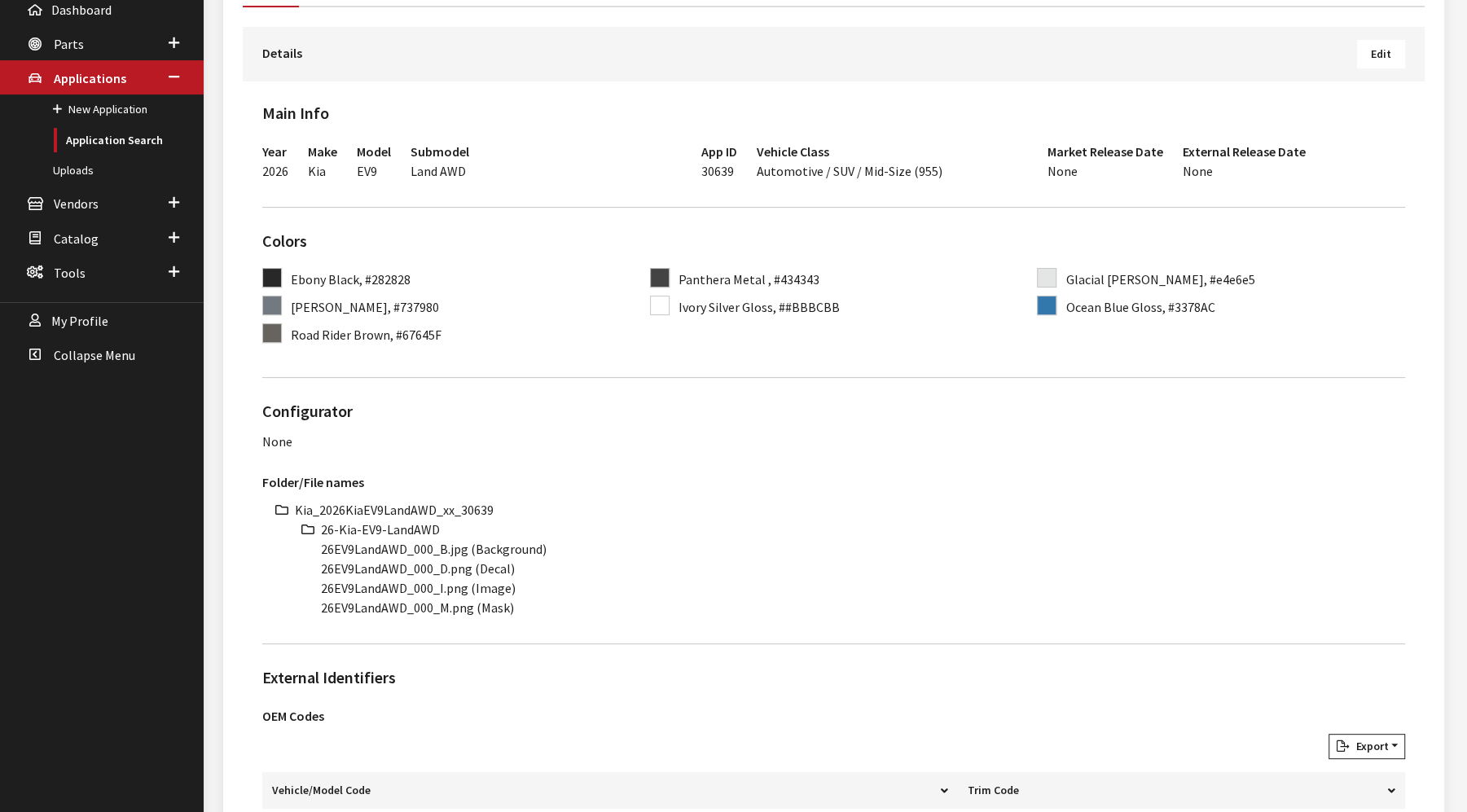
scroll to position [362, 0]
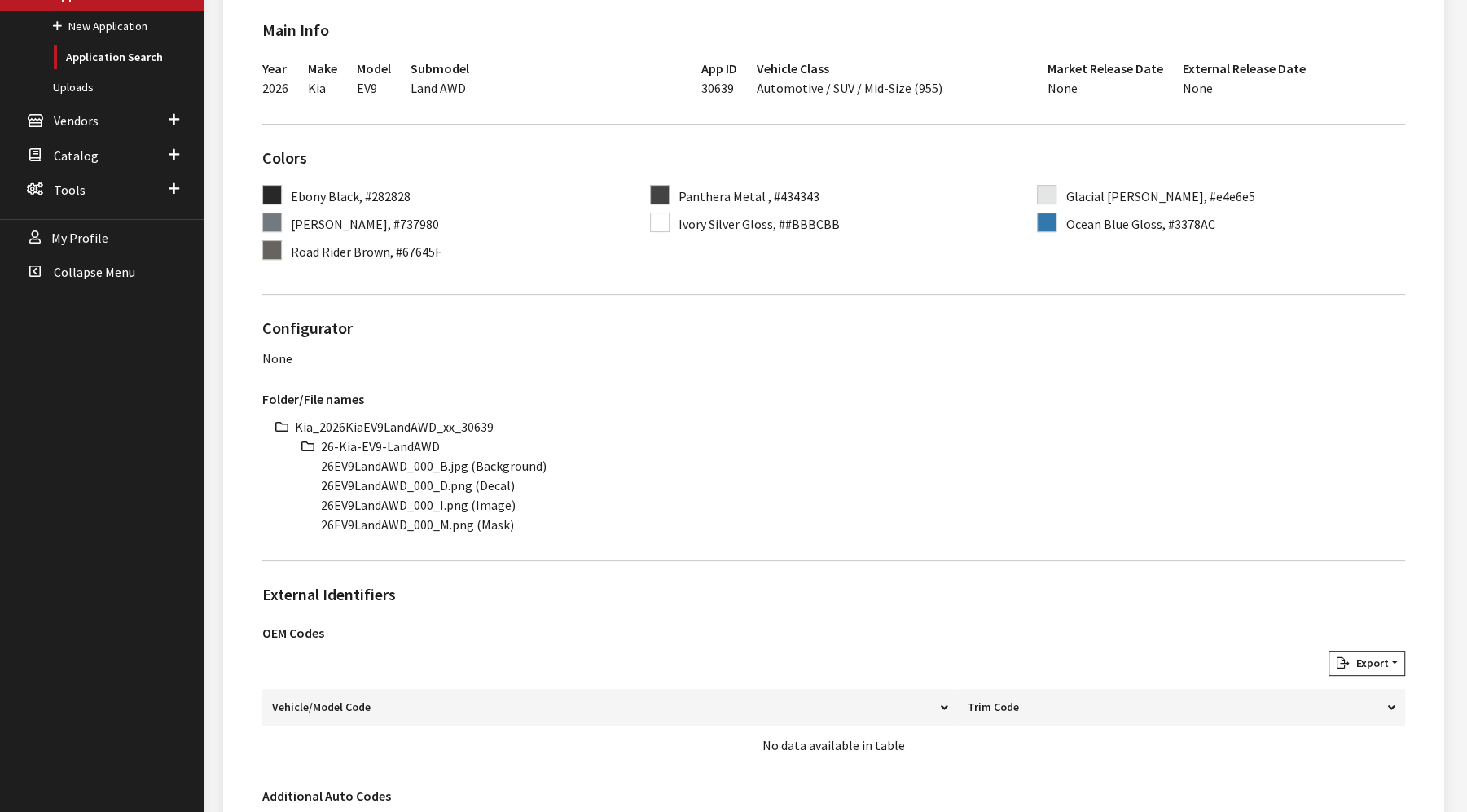
click at [431, 421] on li "Kia_2026KiaEV9LandAWD_xx_30639" at bounding box center [849, 427] width 1110 height 20
click at [430, 421] on li "Kia_2026KiaEV9LandAWD_xx_30639" at bounding box center [849, 427] width 1110 height 20
copy ul "Kia_2026KiaEV9LandAWD_xx_30639"
click at [389, 447] on li "26-Kia-EV9-LandAWD" at bounding box center [863, 447] width 1084 height 20
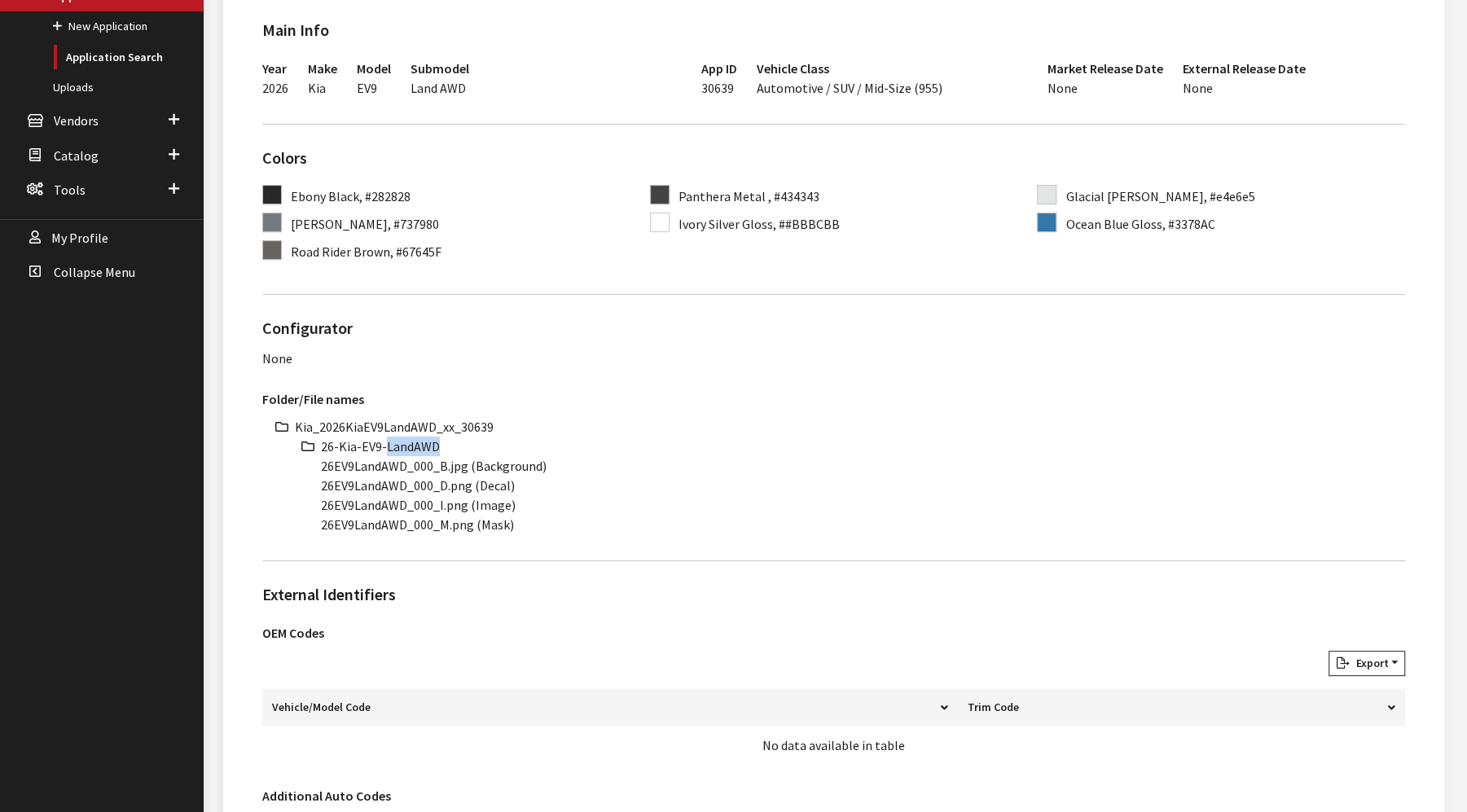
click at [389, 447] on li "26-Kia-EV9-LandAWD" at bounding box center [863, 447] width 1084 height 20
copy ul "26-Kia-EV9-LandAWD"
drag, startPoint x: 393, startPoint y: 468, endPoint x: 294, endPoint y: 467, distance: 99.0
click at [295, 467] on ul "Kia_2026KiaEV9LandAWD_xx_30639 26-Kia-EV9-LandAWD 26EV9LandAWD_000_B.jpg (Backg…" at bounding box center [849, 476] width 1110 height 118
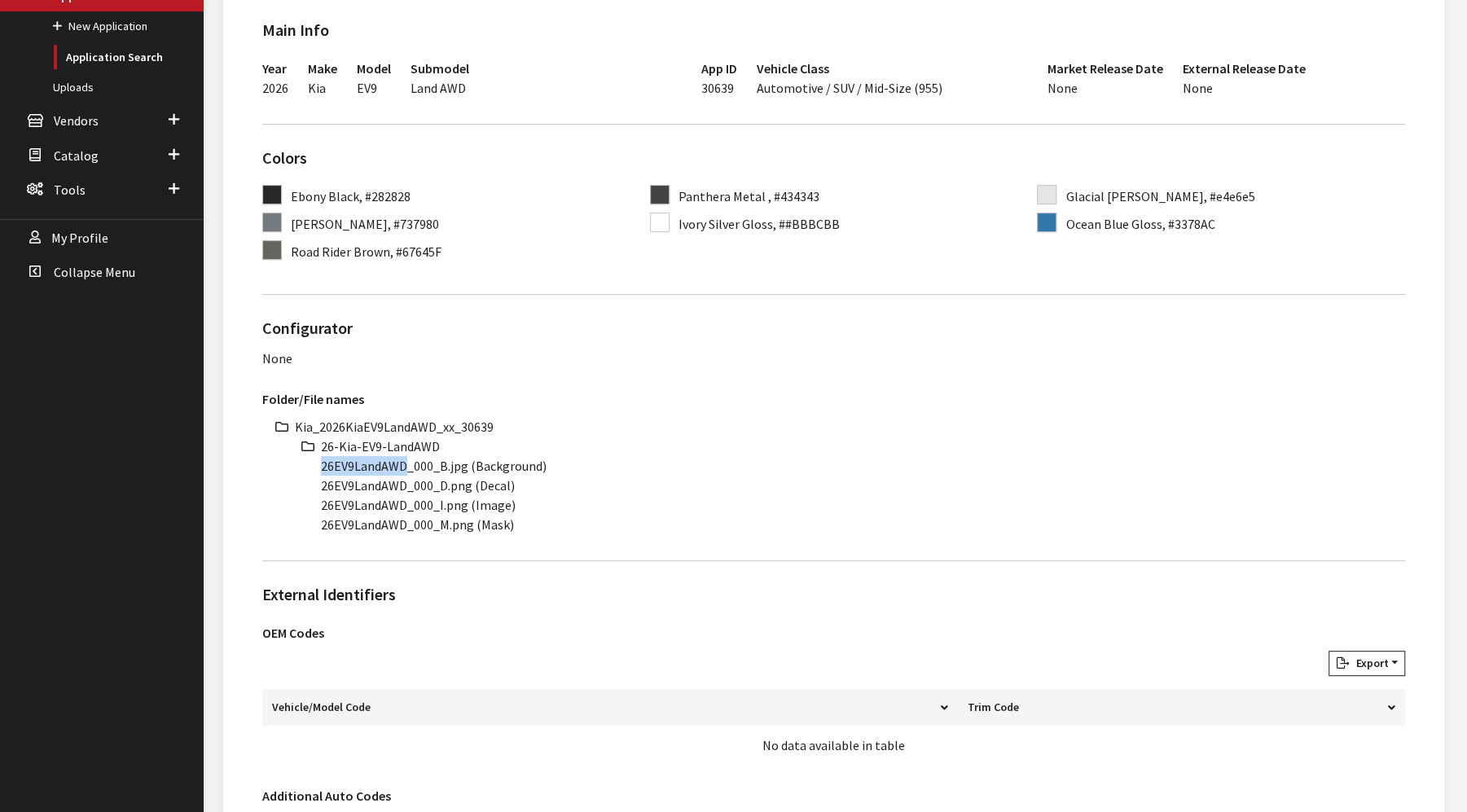
copy li "26EV9LandAWD"
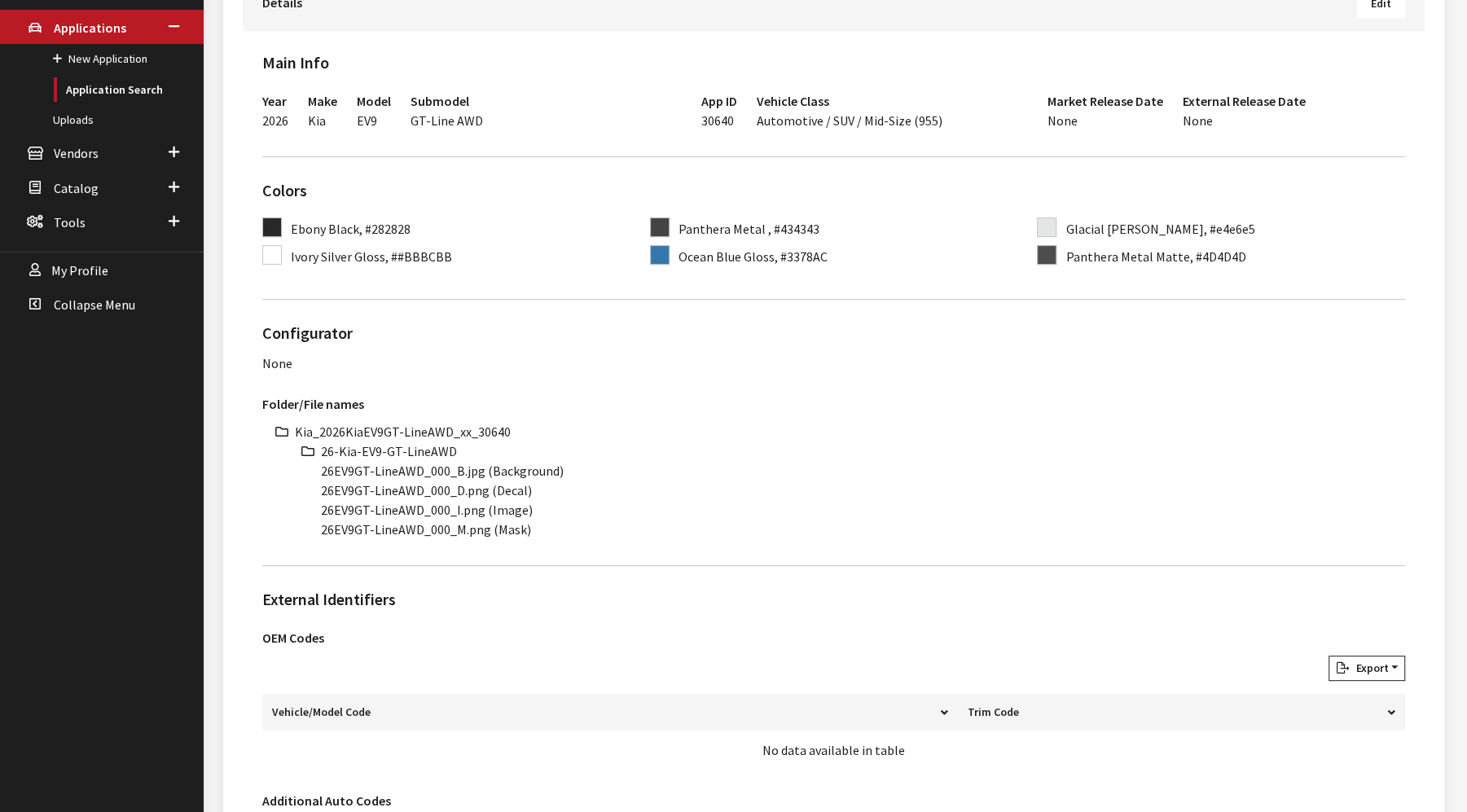
scroll to position [362, 0]
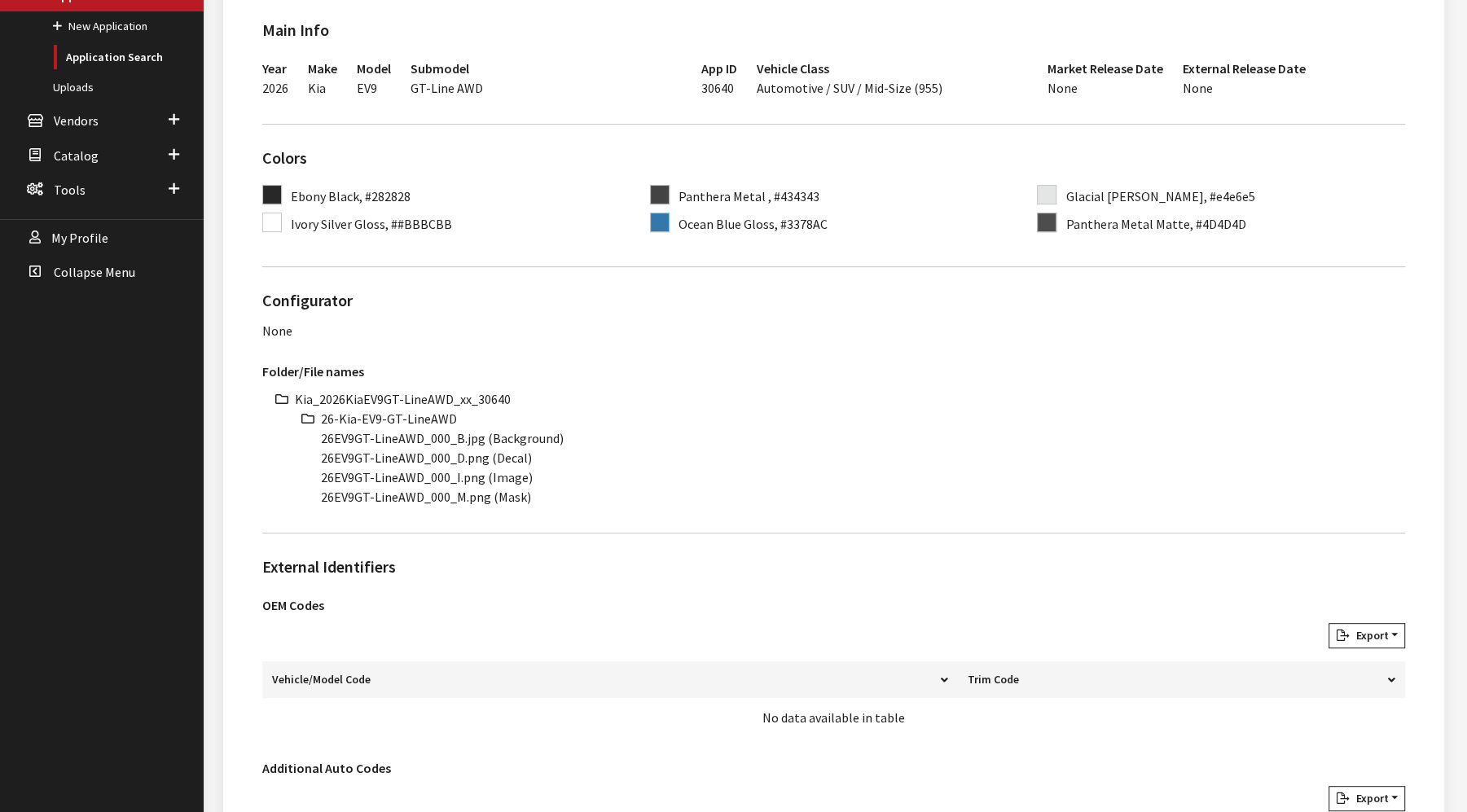
click at [444, 390] on li "Kia_2026KiaEV9GT-LineAWD_xx_30640" at bounding box center [849, 399] width 1110 height 20
copy ul "Kia_2026KiaEV9GT-LineAWD_xx_30640"
click at [418, 412] on li "26-Kia-EV9-GT-LineAWD" at bounding box center [863, 419] width 1084 height 20
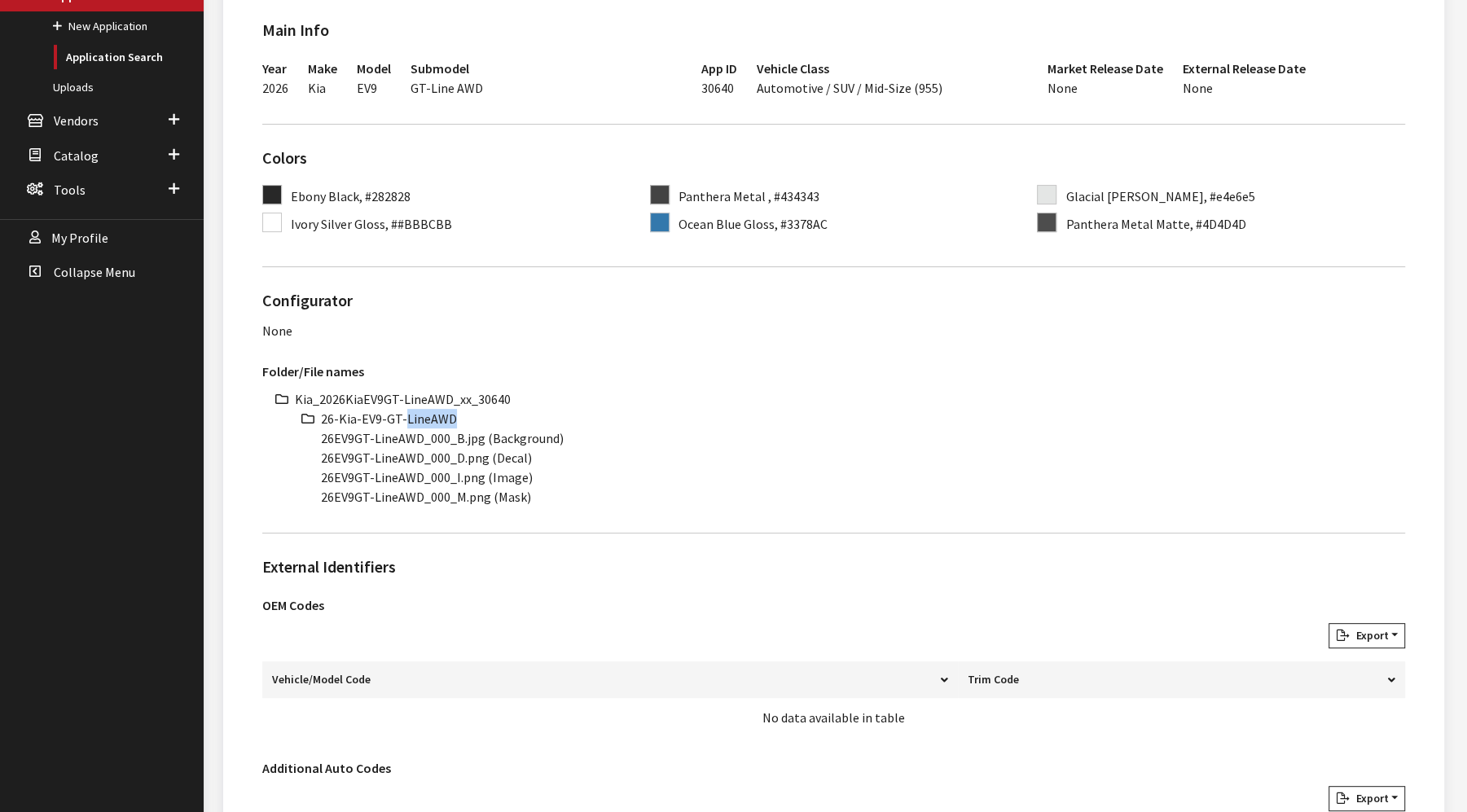
click at [418, 412] on li "26-Kia-EV9-GT-LineAWD" at bounding box center [863, 419] width 1084 height 20
copy ul "26-Kia-EV9-GT-LineAWD"
drag, startPoint x: 418, startPoint y: 438, endPoint x: 295, endPoint y: 438, distance: 123.0
click at [295, 438] on ul "Kia_2026KiaEV9GT-LineAWD_xx_30640 26-Kia-EV9-GT-LineAWD 26EV9GT-LineAWD_000_B.j…" at bounding box center [849, 448] width 1110 height 118
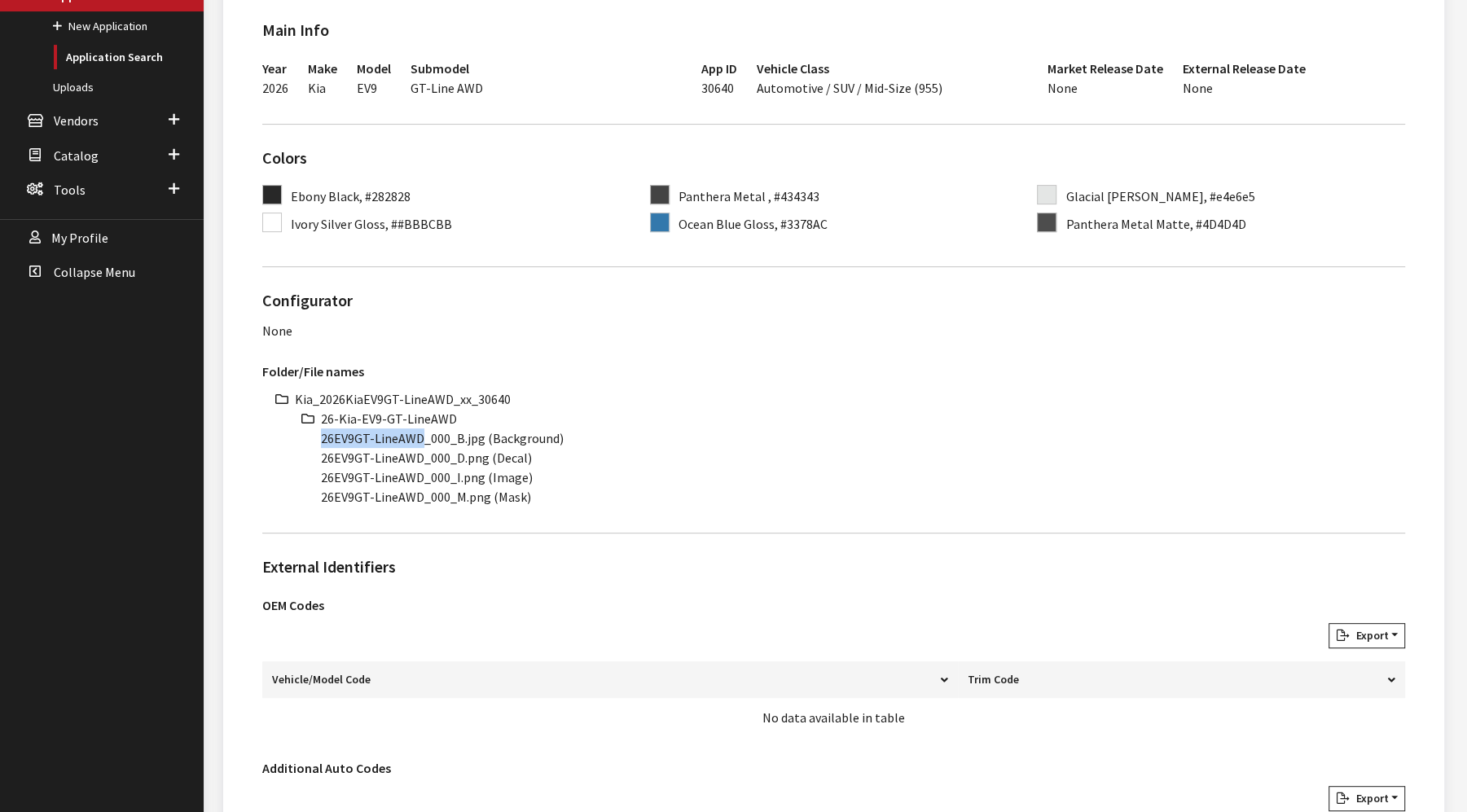
copy li "26EV9GT-LineAWD"
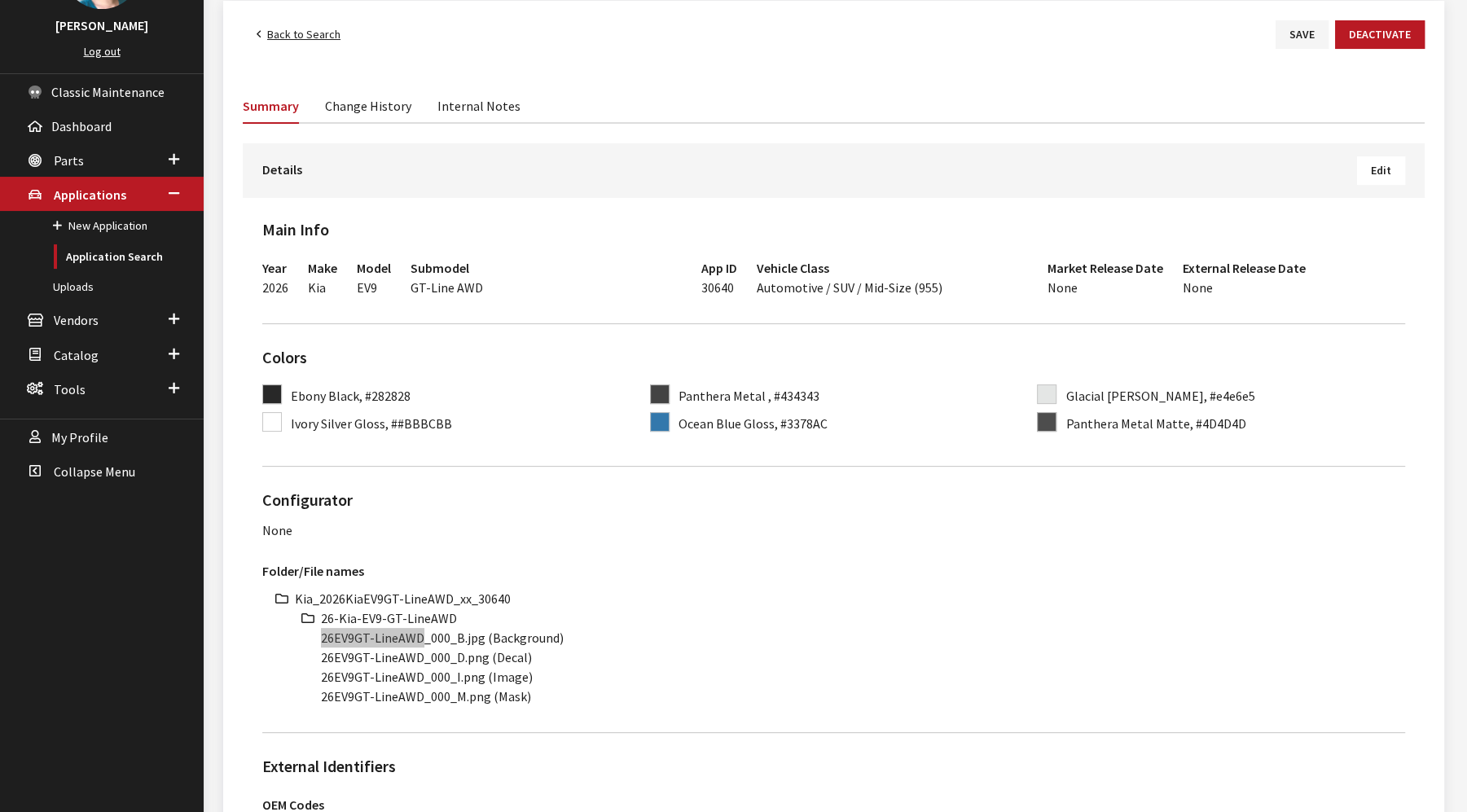
scroll to position [0, 0]
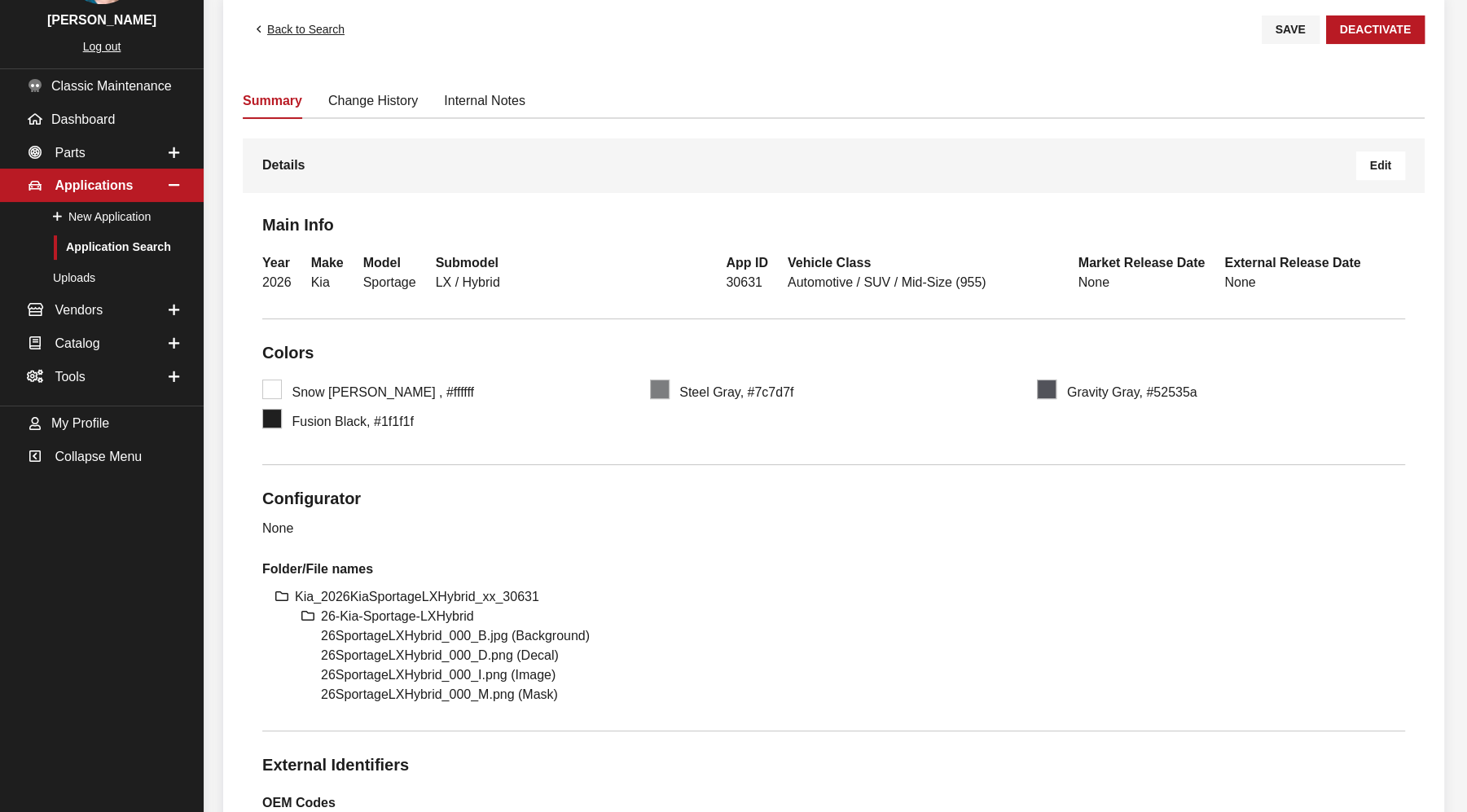
scroll to position [362, 0]
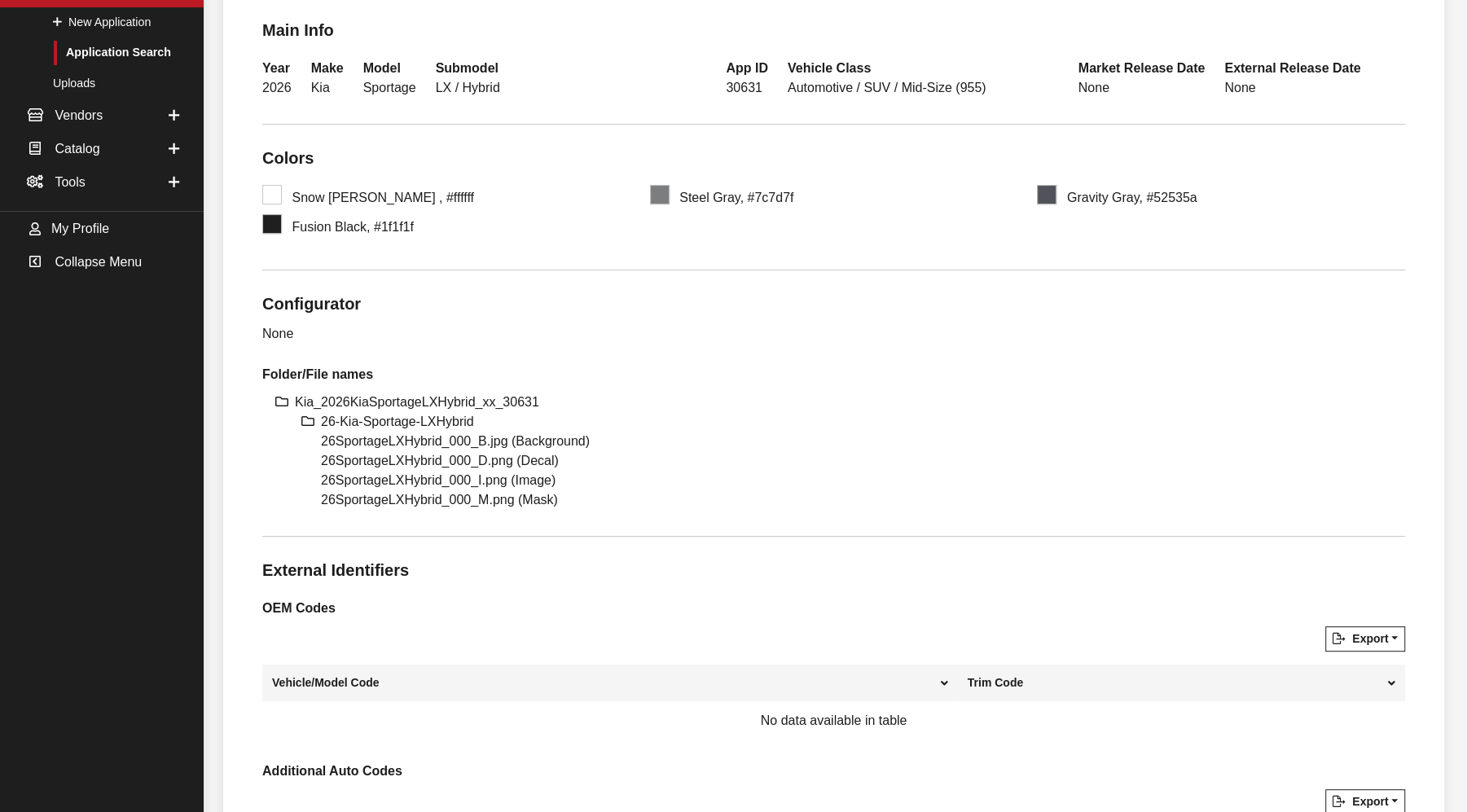
click at [487, 398] on li "Kia_2026KiaSportageLXHybrid_xx_30631" at bounding box center [849, 402] width 1110 height 20
copy ul "Kia_2026KiaSportageLXHybrid_xx_30631"
click at [379, 420] on li "26-Kia-Sportage-LXHybrid" at bounding box center [863, 422] width 1084 height 20
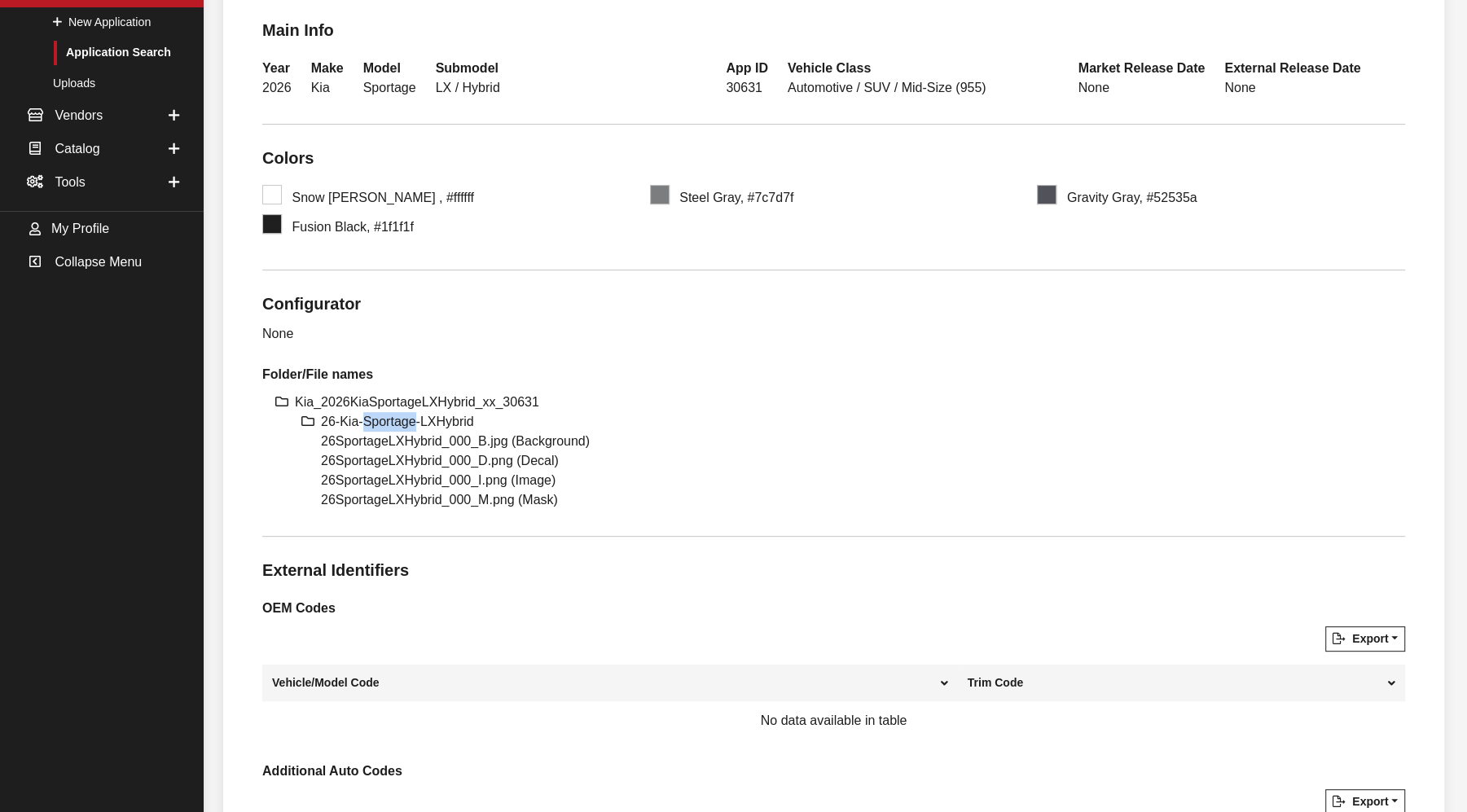
click at [379, 420] on li "26-Kia-Sportage-LXHybrid" at bounding box center [863, 422] width 1084 height 20
copy ul "26-Kia-Sportage-LXHybrid"
drag, startPoint x: 430, startPoint y: 439, endPoint x: 309, endPoint y: 440, distance: 121.0
click at [309, 440] on ul "Kia_2026KiaSportageLXHybrid_xx_30631 26-Kia-Sportage-LXHybrid 26SportageLXHybri…" at bounding box center [849, 451] width 1110 height 118
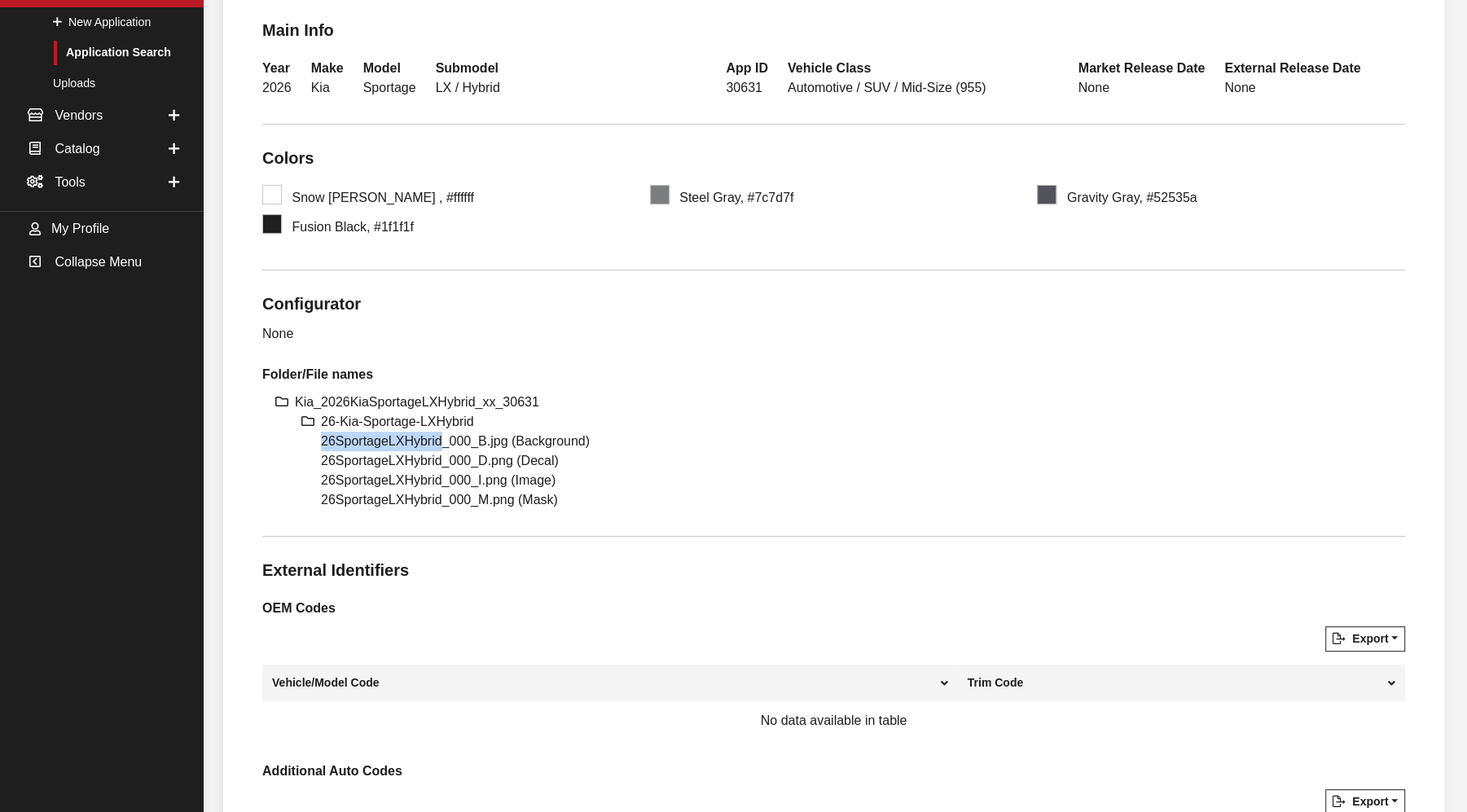
copy li "26SportageLXHybrid"
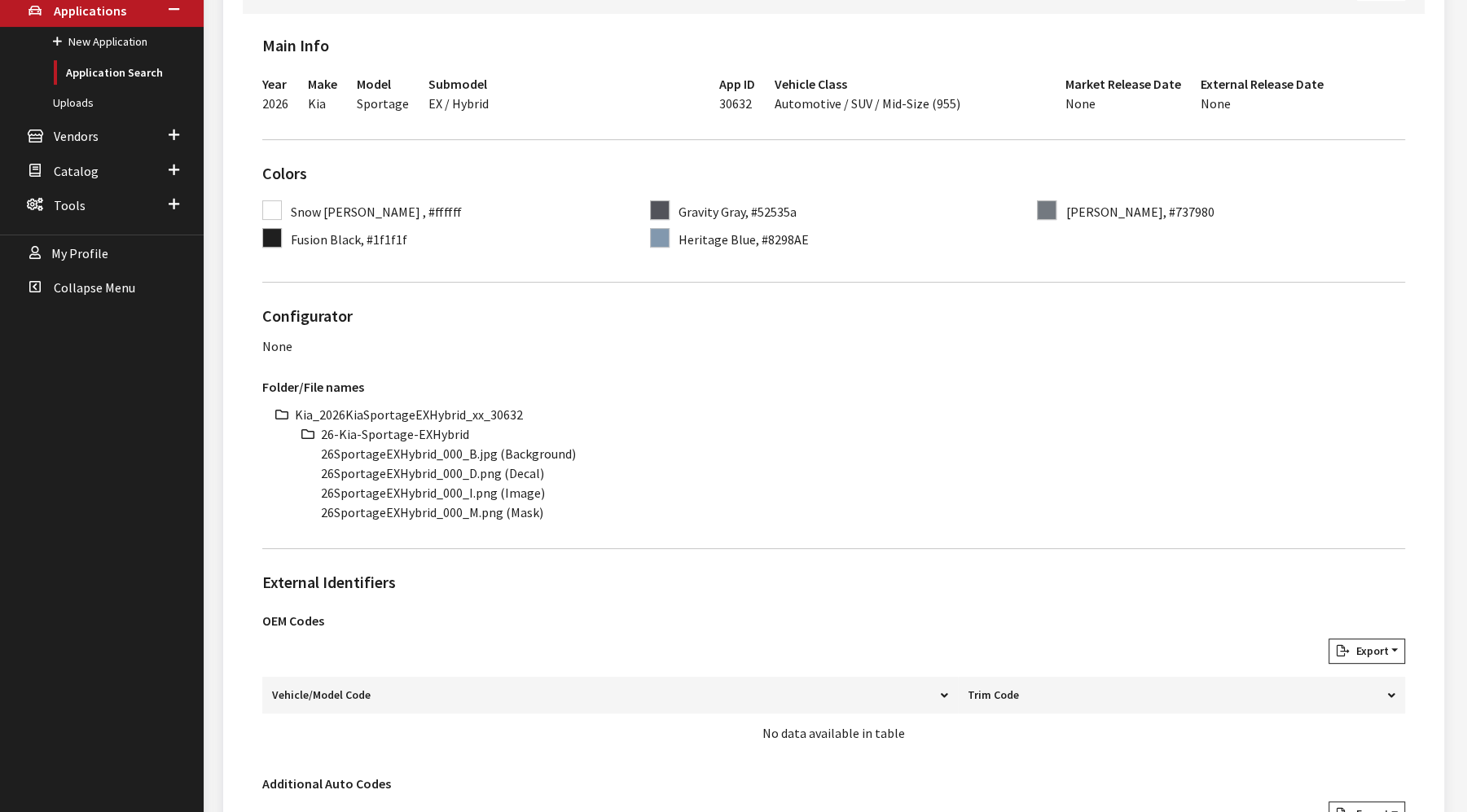
scroll to position [452, 0]
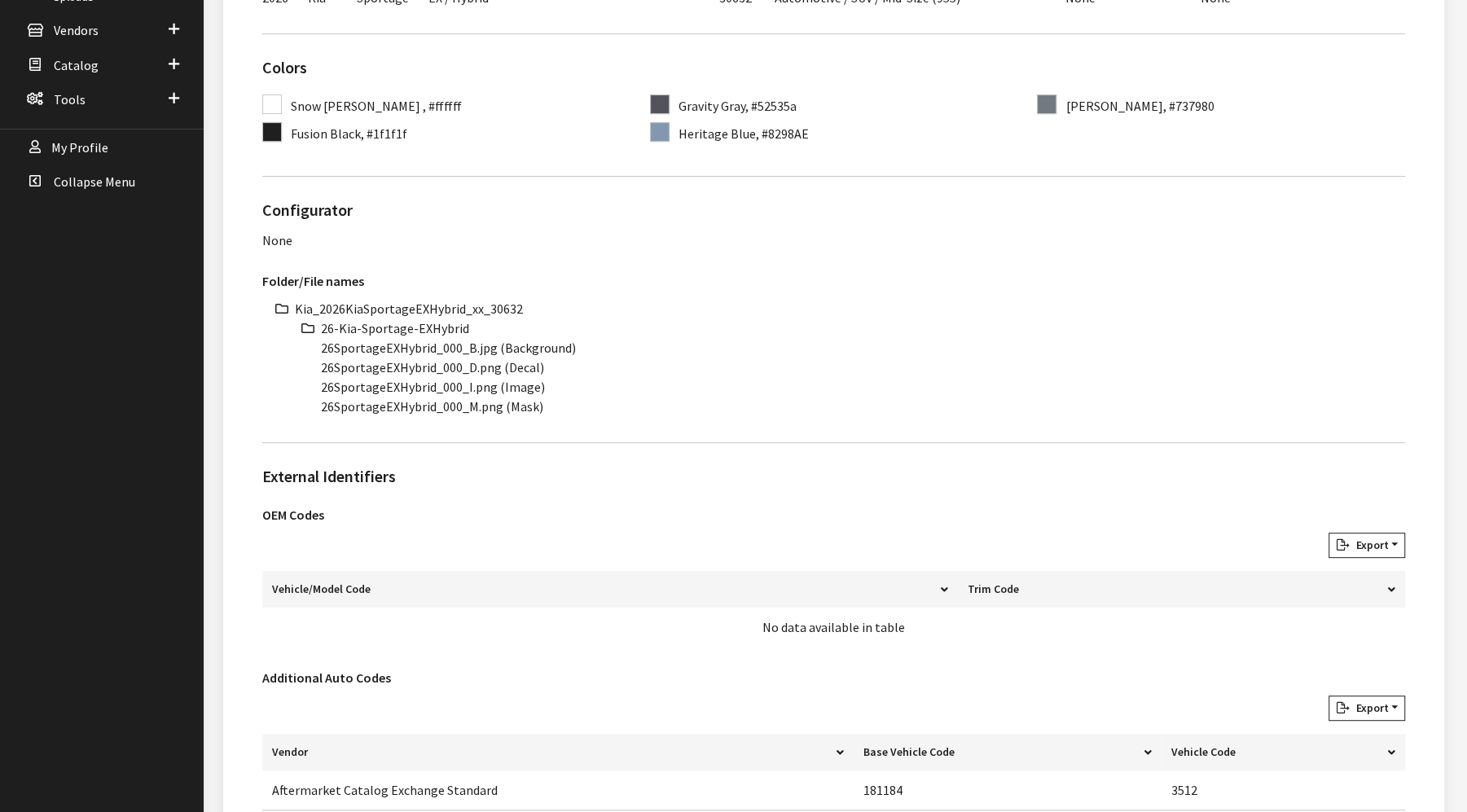
click at [426, 304] on li "Kia_2026KiaSportageEXHybrid_xx_30632" at bounding box center [849, 308] width 1110 height 20
copy ul "Kia_2026KiaSportageEXHybrid_xx_30632"
click at [389, 323] on li "26-Kia-Sportage-EXHybrid" at bounding box center [863, 328] width 1084 height 20
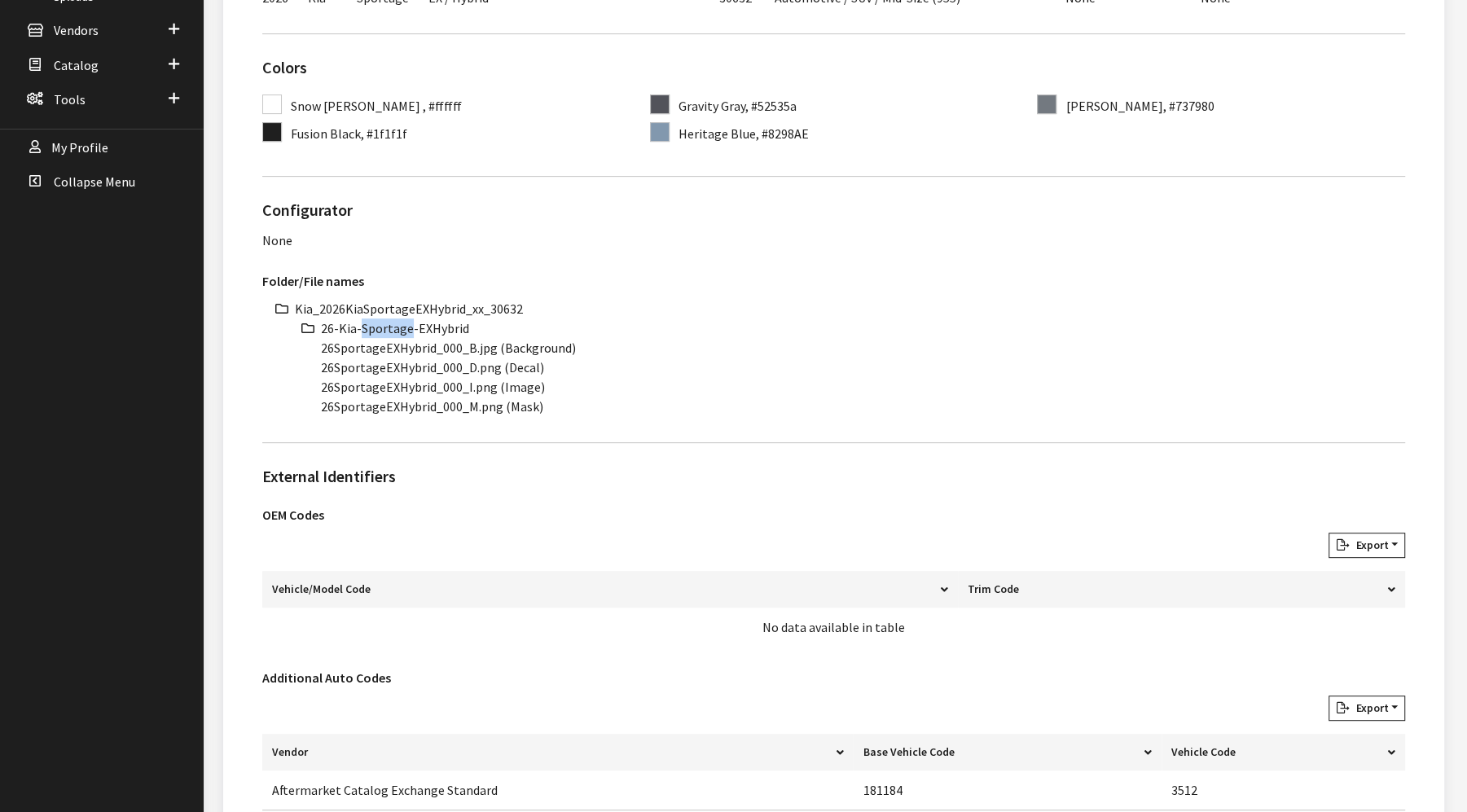
click at [388, 323] on li "26-Kia-Sportage-EXHybrid" at bounding box center [863, 328] width 1084 height 20
copy ul "26-Kia-Sportage-EXHybrid"
drag, startPoint x: 432, startPoint y: 347, endPoint x: 291, endPoint y: 355, distance: 141.2
click at [291, 355] on div "Kia_2026KiaSportageEXHybrid_xx_30632 26-Kia-Sportage-EXHybrid 26SportageEXHybri…" at bounding box center [833, 357] width 1142 height 118
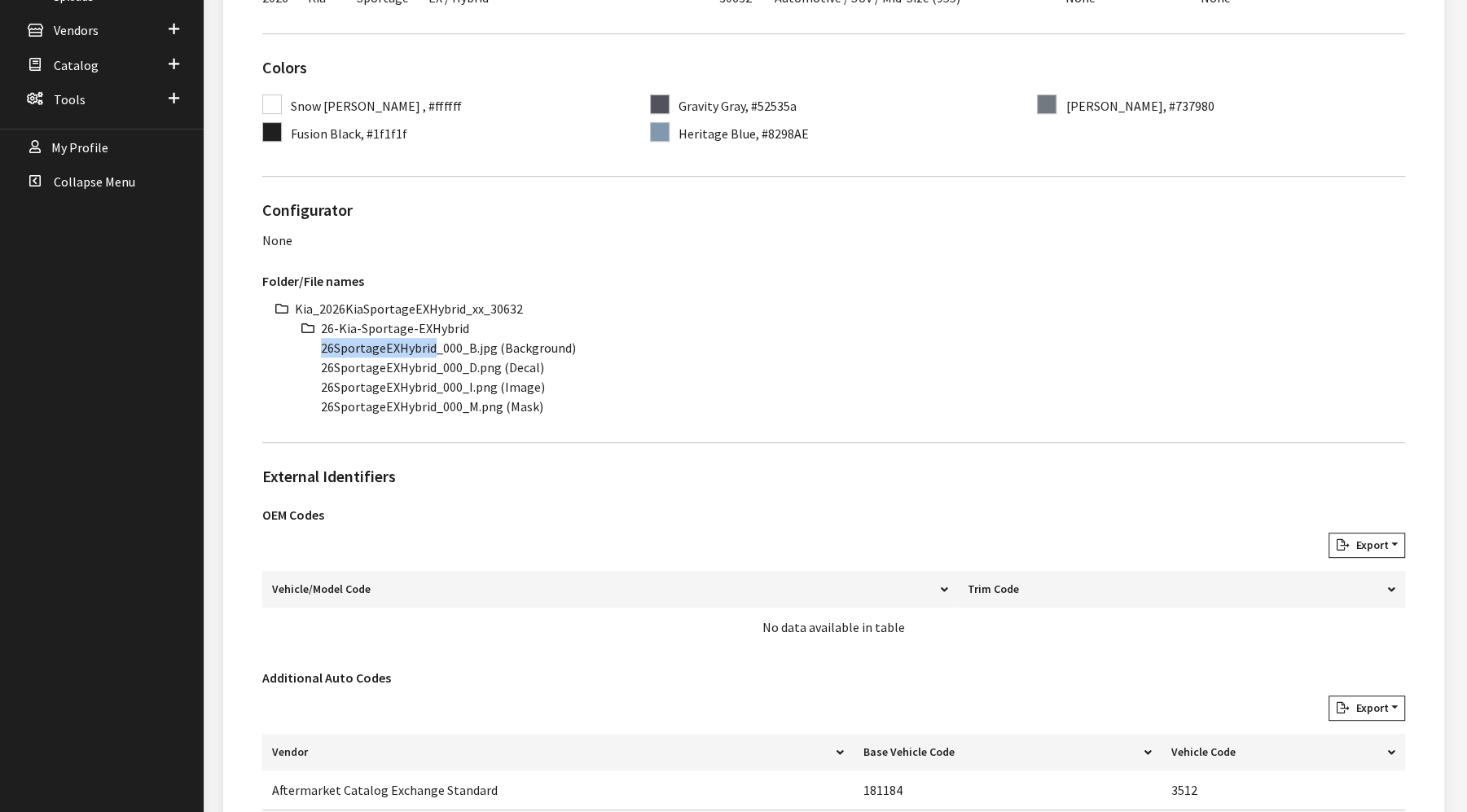
copy li "26SportageEXHybrid"
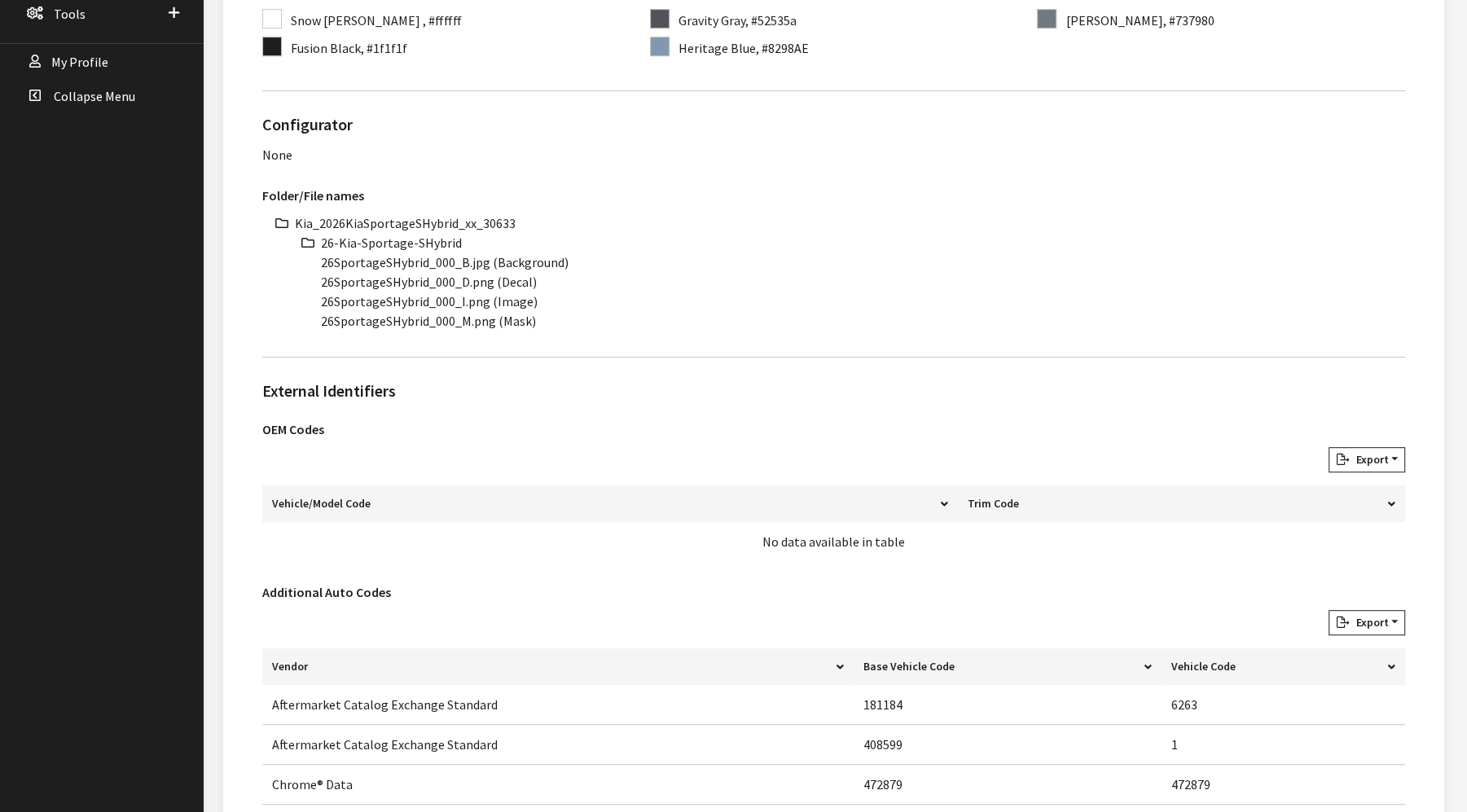
scroll to position [543, 0]
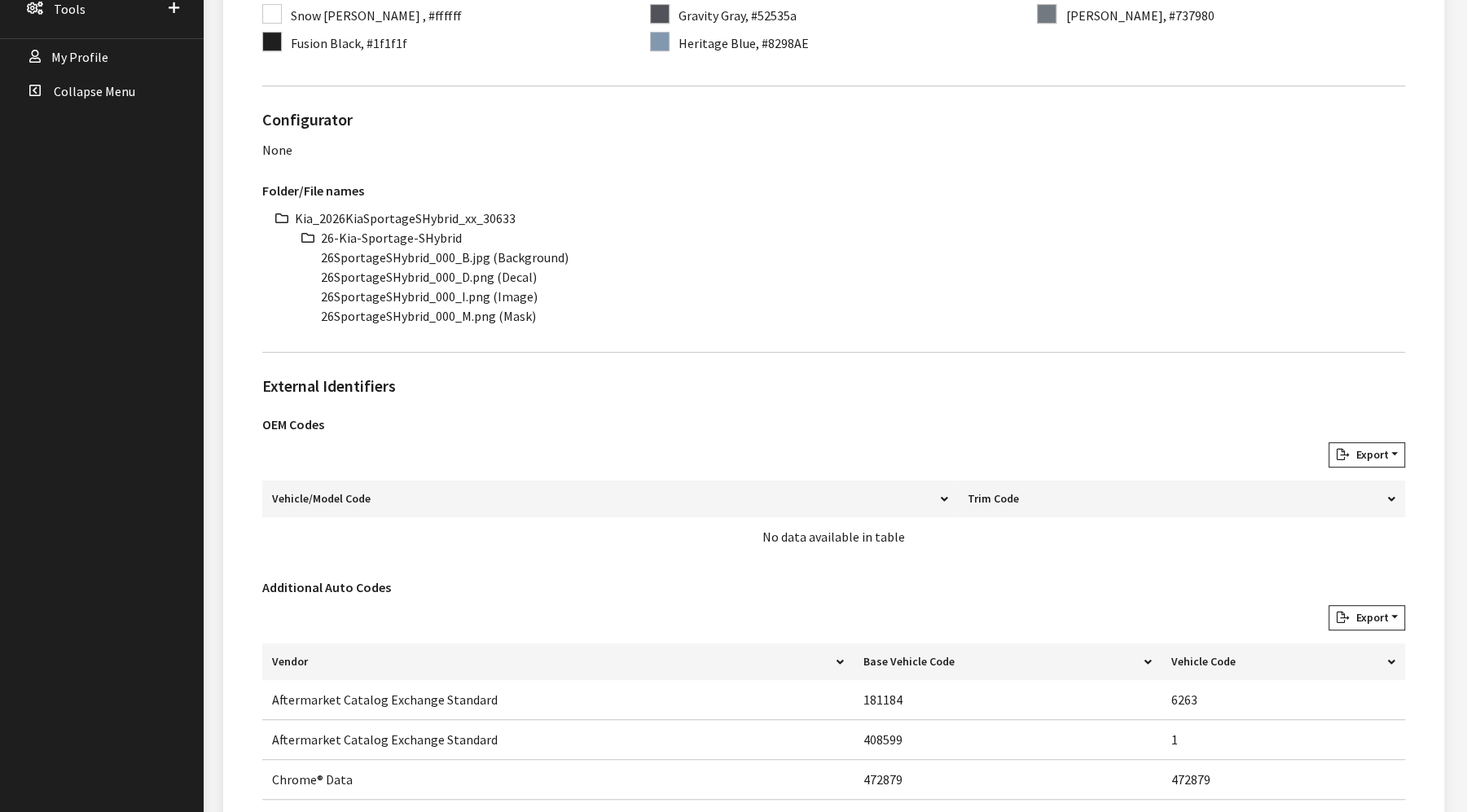
click at [437, 209] on li "Kia_2026KiaSportageSHybrid_xx_30633" at bounding box center [849, 219] width 1110 height 20
copy ul "Kia_2026KiaSportageSHybrid_xx_30633"
click at [405, 233] on li "26-Kia-Sportage-SHybrid" at bounding box center [863, 238] width 1084 height 20
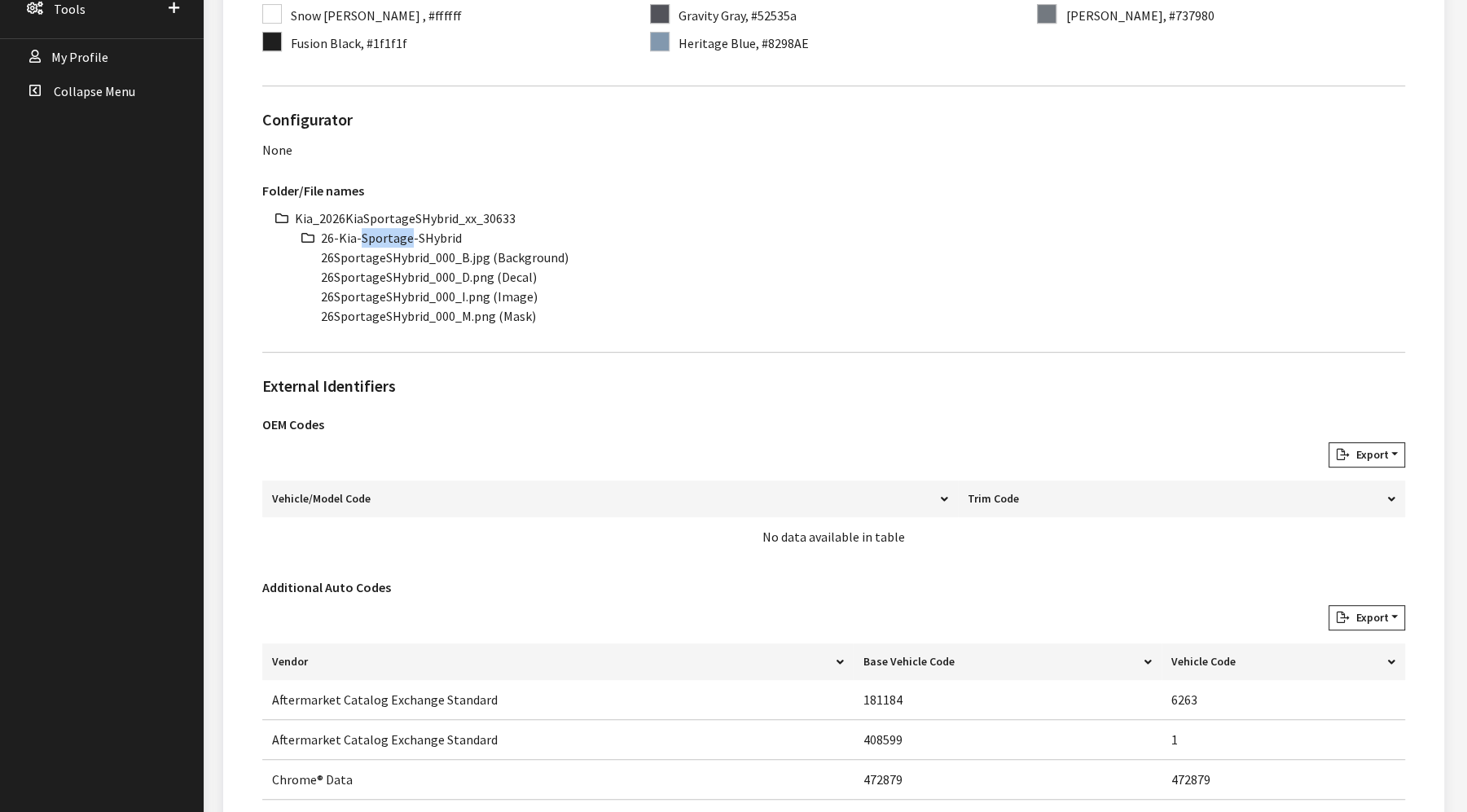
click at [405, 233] on li "26-Kia-Sportage-SHybrid" at bounding box center [863, 238] width 1084 height 20
copy ul "26-Kia-Sportage-SHybrid"
drag, startPoint x: 425, startPoint y: 257, endPoint x: 299, endPoint y: 257, distance: 126.0
click at [298, 257] on ul "Kia_2026KiaSportageSHybrid_xx_30633 26-Kia-Sportage-SHybrid 26SportageSHybrid_0…" at bounding box center [849, 268] width 1110 height 118
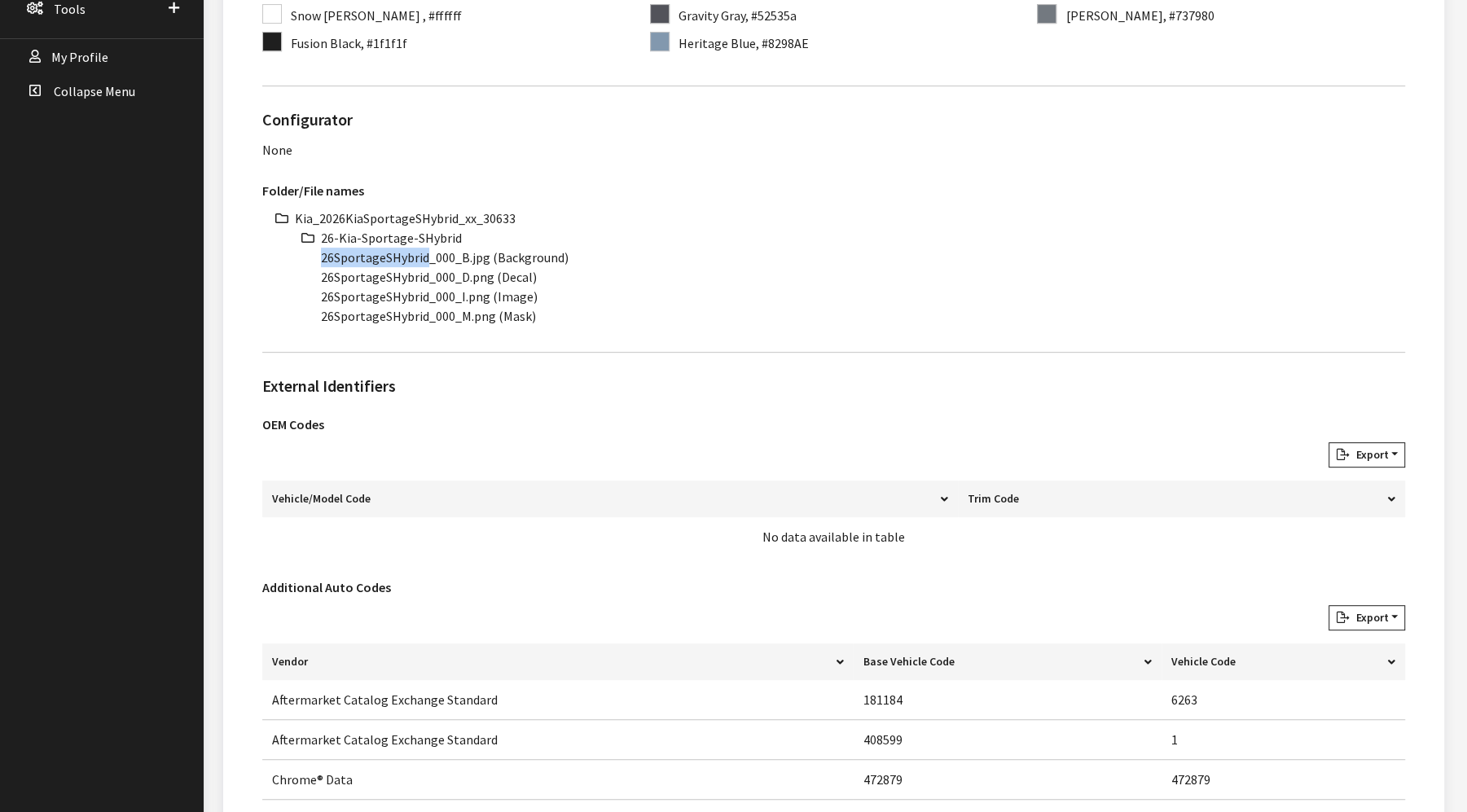
copy li "26SportageSHybrid"
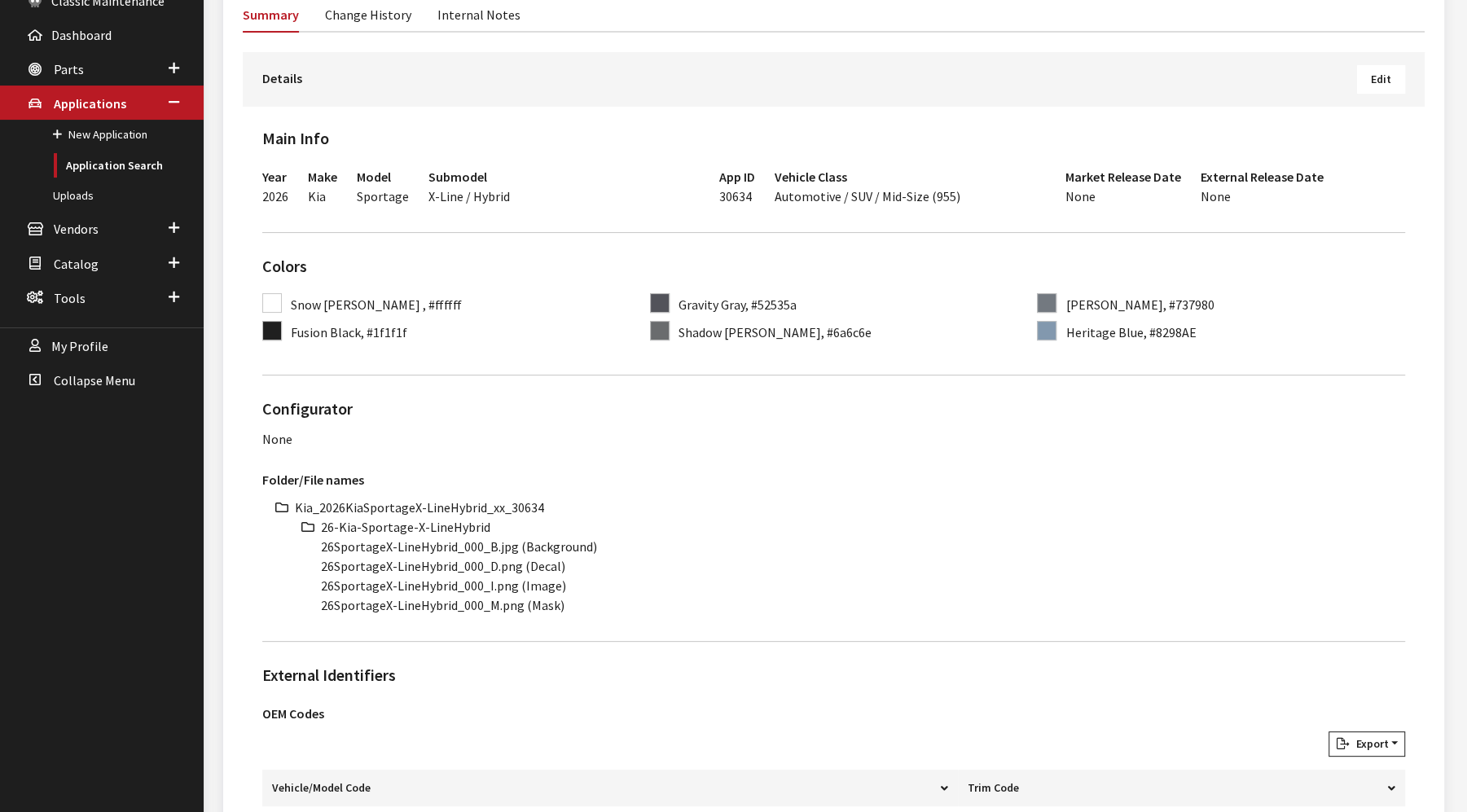
scroll to position [362, 0]
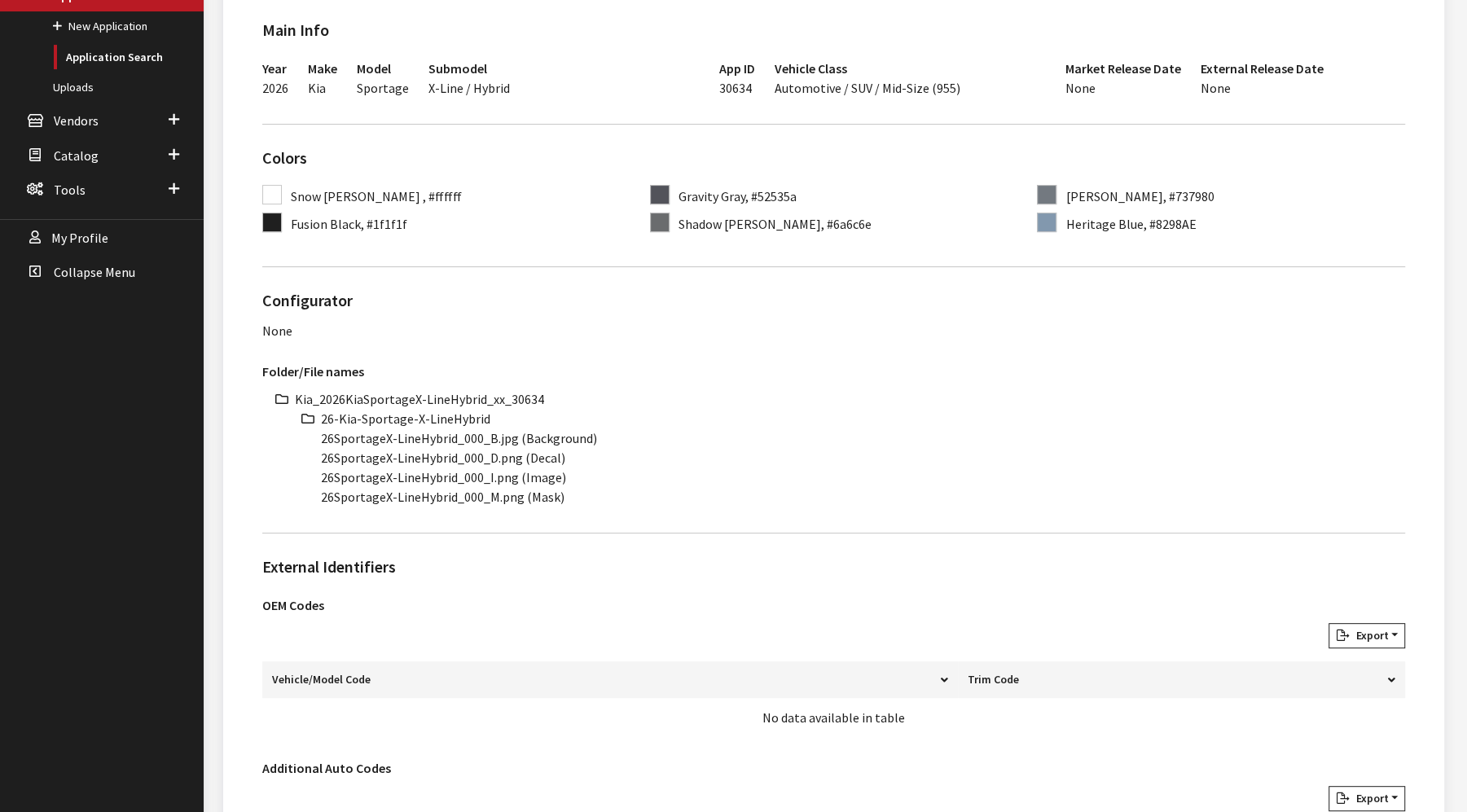
click at [446, 397] on li "Kia_2026KiaSportageX-LineHybrid_xx_30634" at bounding box center [849, 399] width 1110 height 20
click at [448, 394] on li "Kia_2026KiaSportageX-LineHybrid_xx_30634" at bounding box center [849, 399] width 1110 height 20
click at [449, 394] on li "Kia_2026KiaSportageX-LineHybrid_xx_30634" at bounding box center [849, 399] width 1110 height 20
click at [448, 394] on li "Kia_2026KiaSportageX-LineHybrid_xx_30634" at bounding box center [849, 399] width 1110 height 20
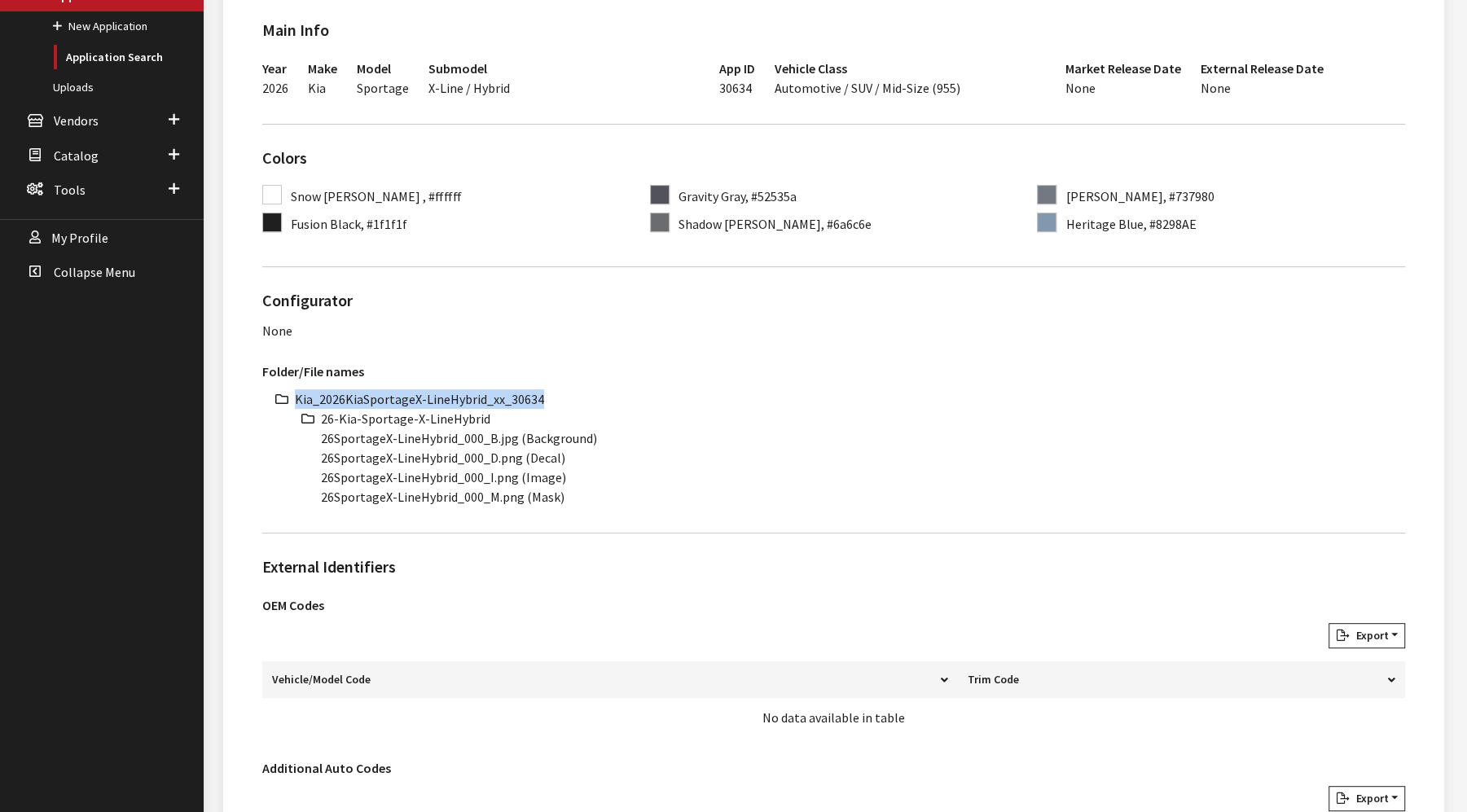
click at [448, 394] on li "Kia_2026KiaSportageX-LineHybrid_xx_30634" at bounding box center [849, 399] width 1110 height 20
click at [436, 423] on li "26-Kia-Sportage-X-LineHybrid" at bounding box center [863, 419] width 1084 height 20
copy ul "26-Kia-Sportage-X-LineHybrid"
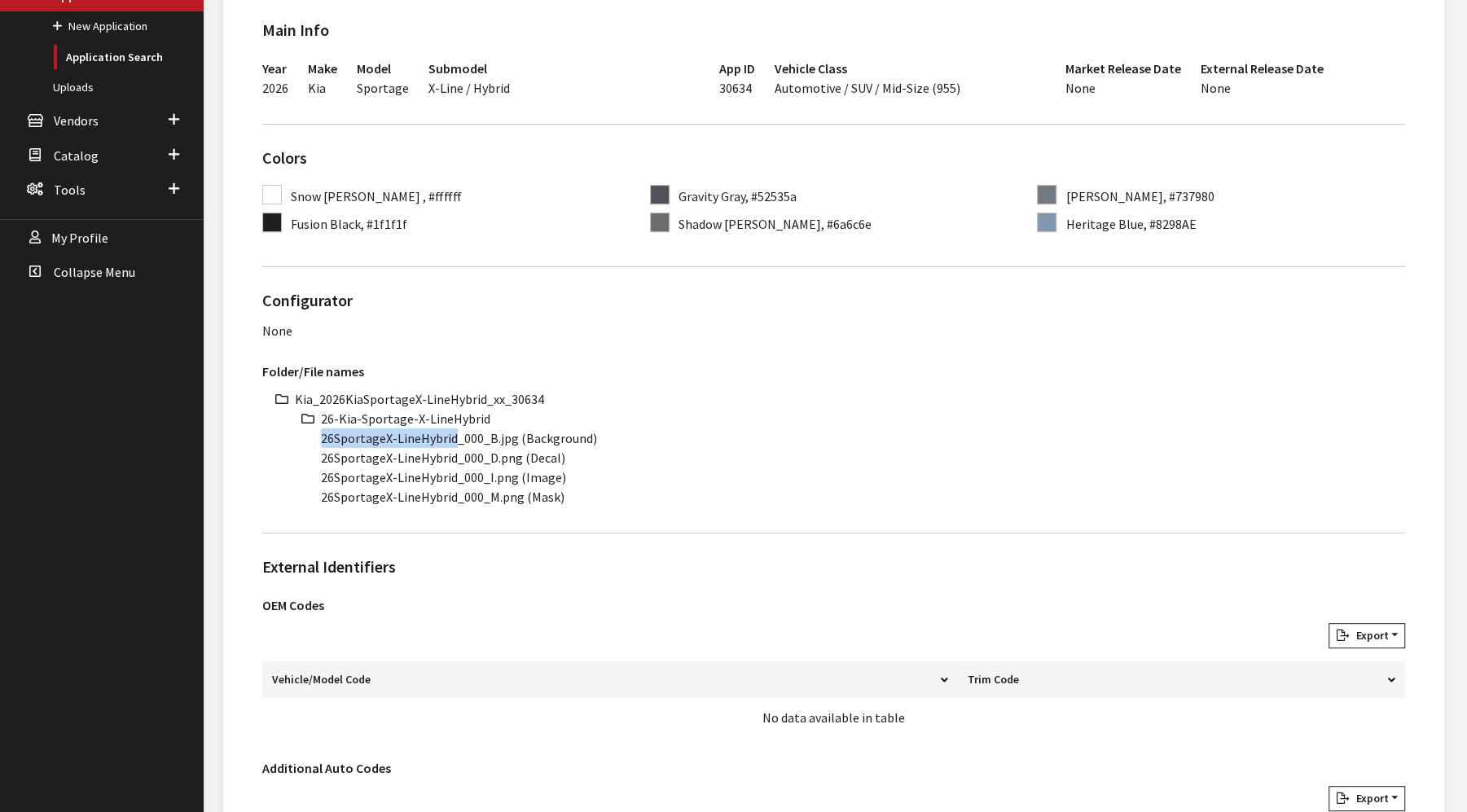
drag, startPoint x: 453, startPoint y: 439, endPoint x: 317, endPoint y: 439, distance: 136.0
click at [317, 439] on ul "Kia_2026KiaSportageX-LineHybrid_xx_30634 26-Kia-Sportage-X-LineHybrid 26Sportag…" at bounding box center [849, 448] width 1110 height 118
copy li "26SportageX-LineHybrid"
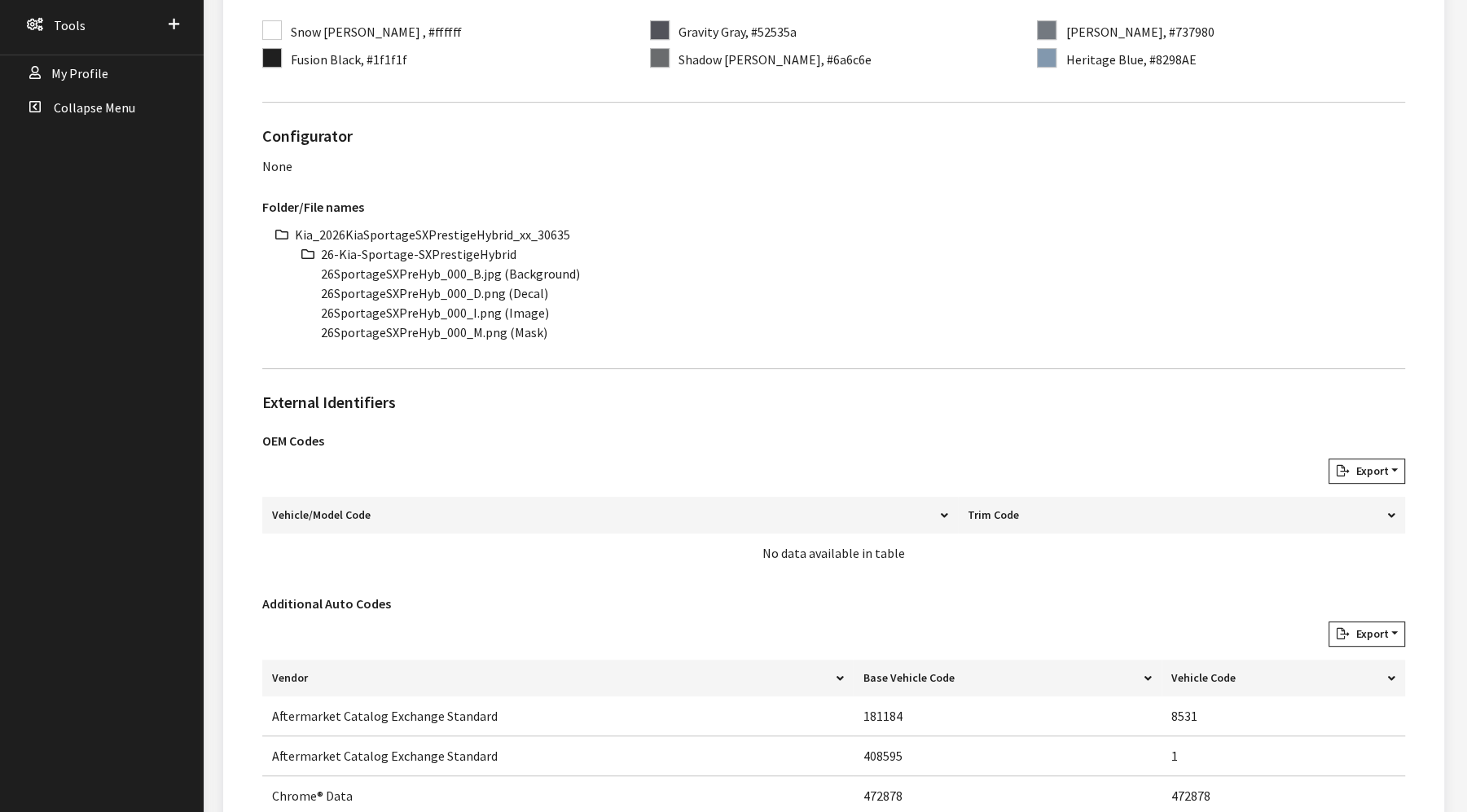
scroll to position [543, 0]
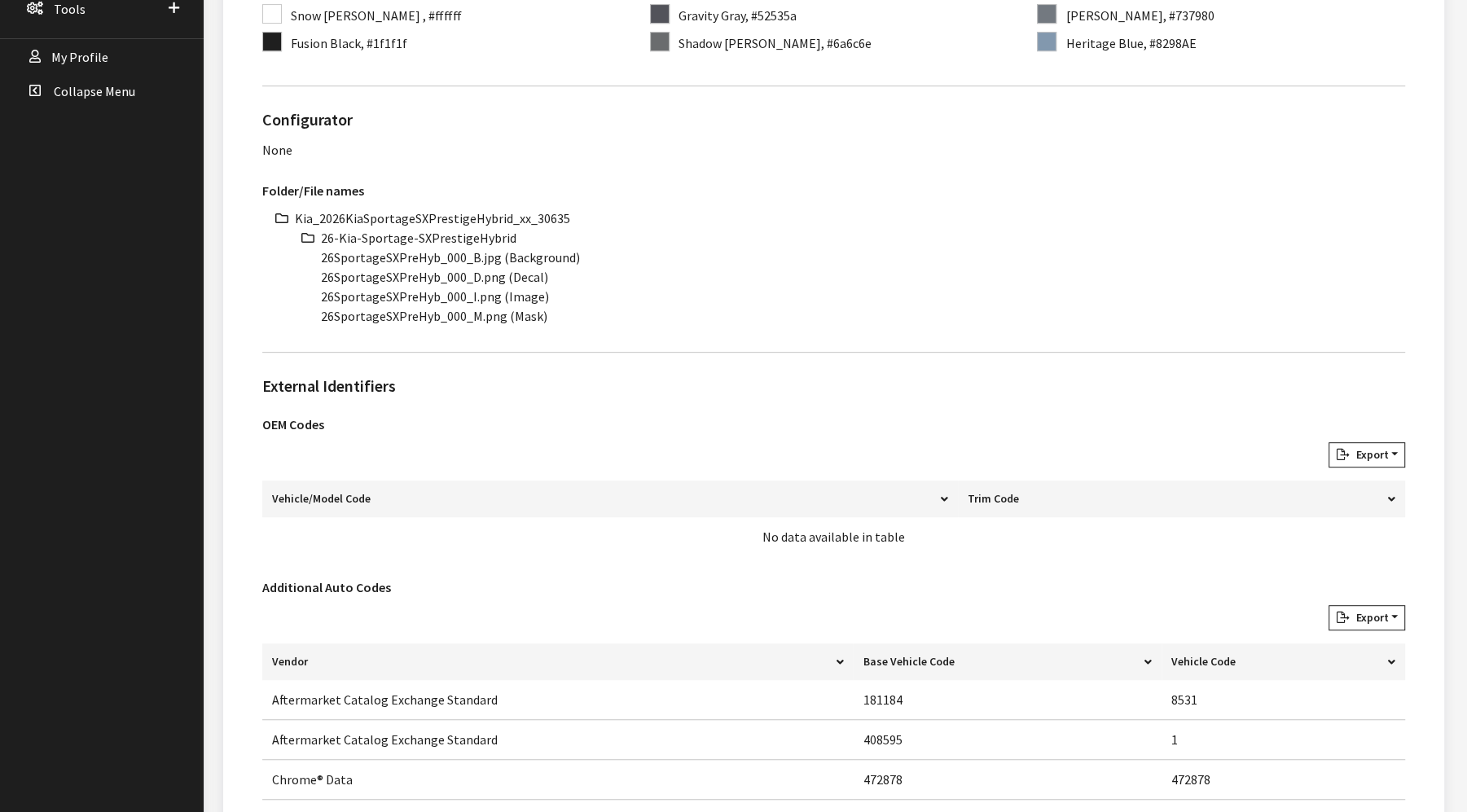
click at [421, 213] on li "Kia_2026KiaSportageSXPrestigeHybrid_xx_30635" at bounding box center [849, 219] width 1110 height 20
copy ul "Kia_2026KiaSportageSXPrestigeHybrid_xx_30635"
click at [446, 240] on li "26-Kia-Sportage-SXPrestigeHybrid" at bounding box center [863, 238] width 1084 height 20
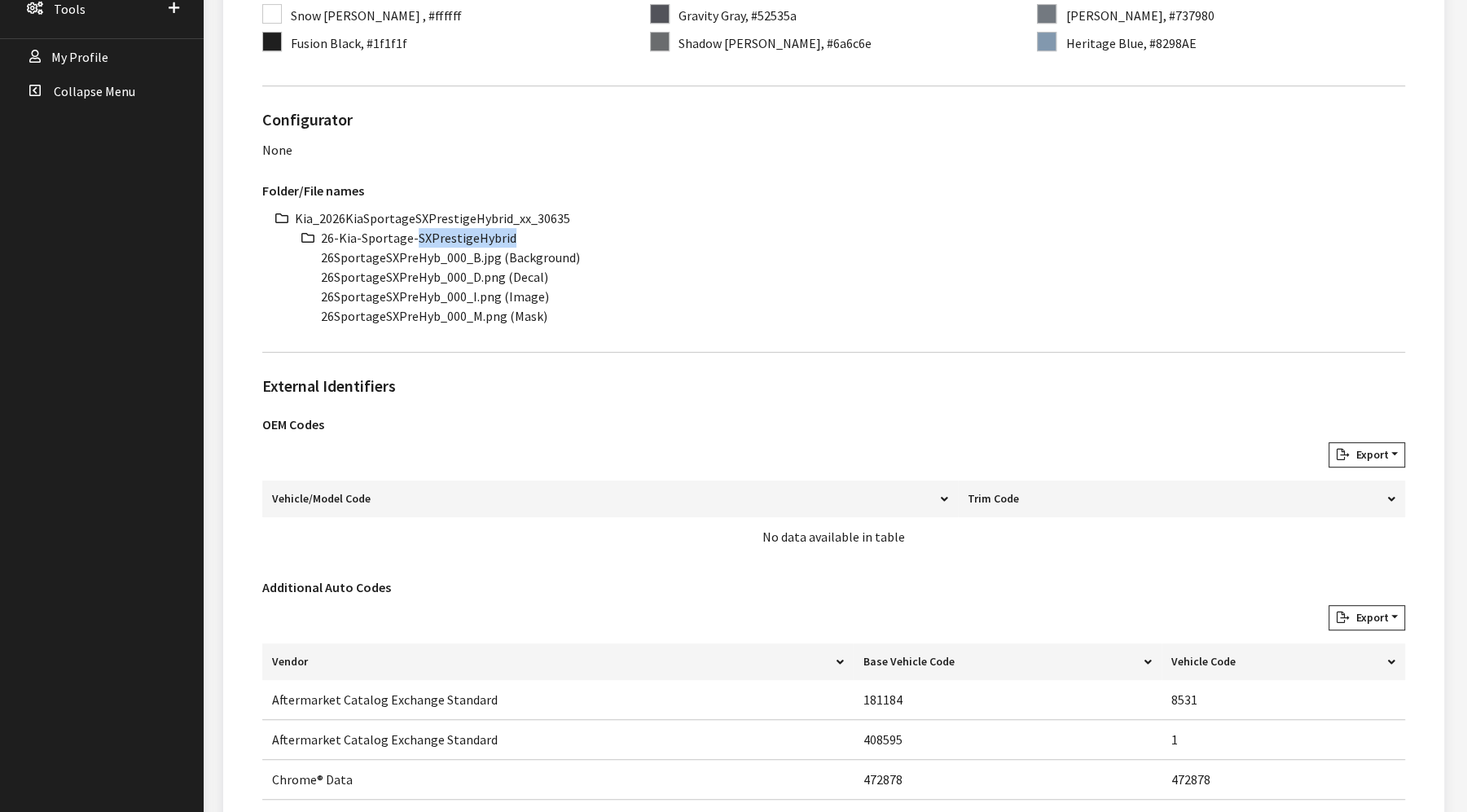
click at [446, 240] on li "26-Kia-Sportage-SXPrestigeHybrid" at bounding box center [863, 238] width 1084 height 20
copy ul "26-Kia-Sportage-SXPrestigeHybrid"
drag, startPoint x: 437, startPoint y: 257, endPoint x: 316, endPoint y: 252, distance: 121.1
click at [316, 252] on ul "Kia_2026KiaSportageSXPrestigeHybrid_xx_30635 26-Kia-Sportage-SXPrestigeHybrid 2…" at bounding box center [849, 268] width 1110 height 118
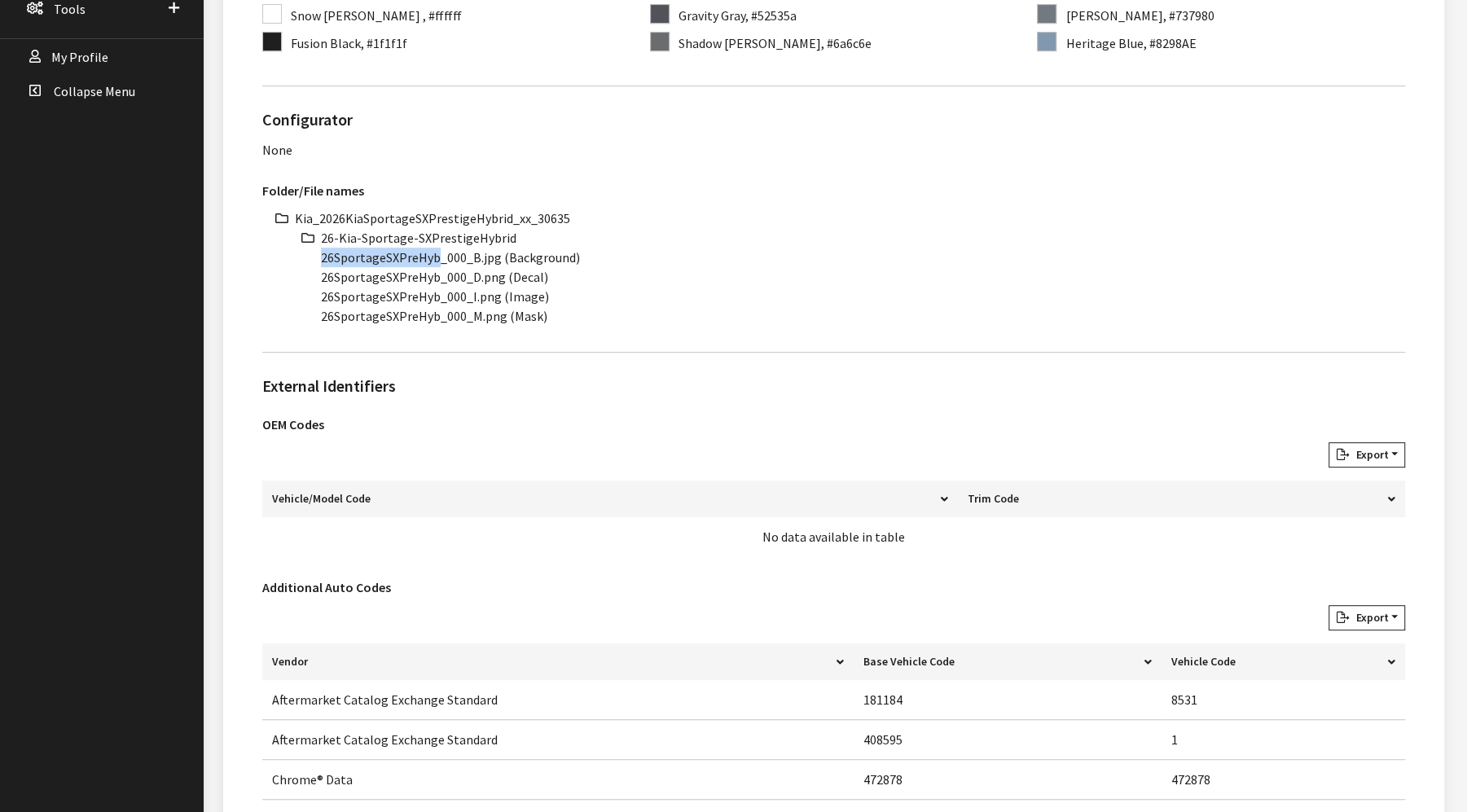
copy li "26SportageSXPreHyb"
